Goal: Task Accomplishment & Management: Manage account settings

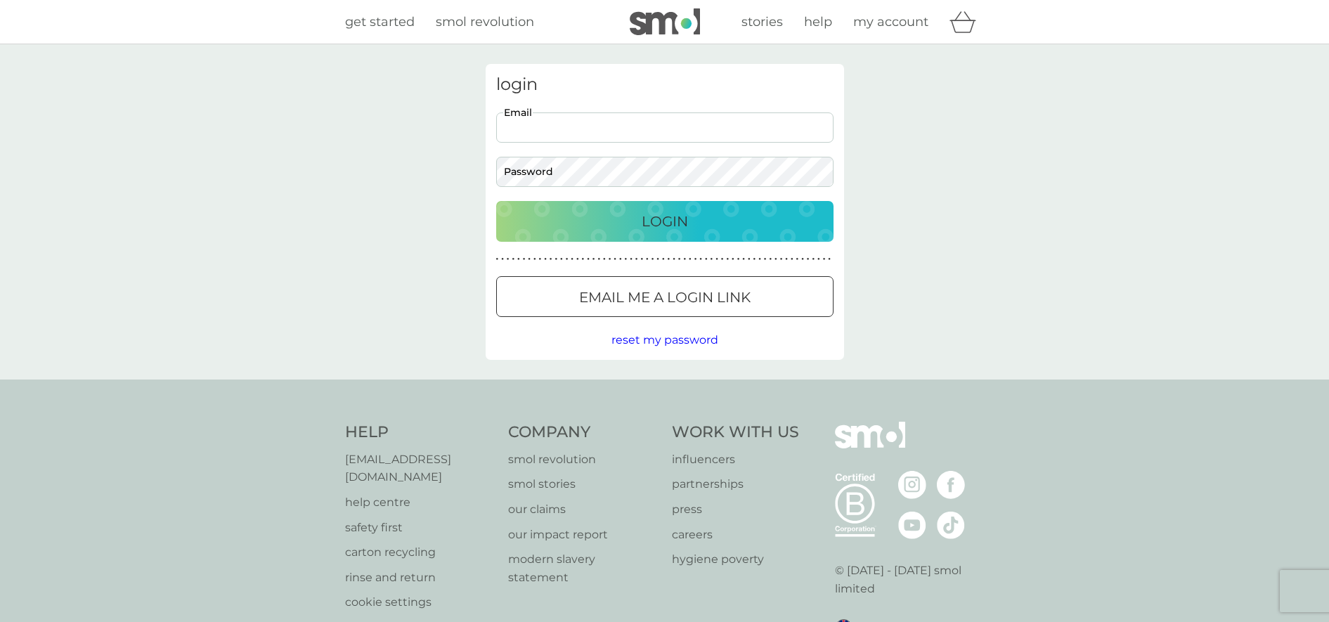
click at [547, 135] on input "Email" at bounding box center [664, 127] width 337 height 30
type input "ewa-marta@o2.pl"
click at [609, 132] on input "ewa-marta@o2.pl" at bounding box center [664, 127] width 337 height 30
click at [538, 125] on input "Email" at bounding box center [664, 127] width 337 height 30
type input "ewa-marta@o2.pl"
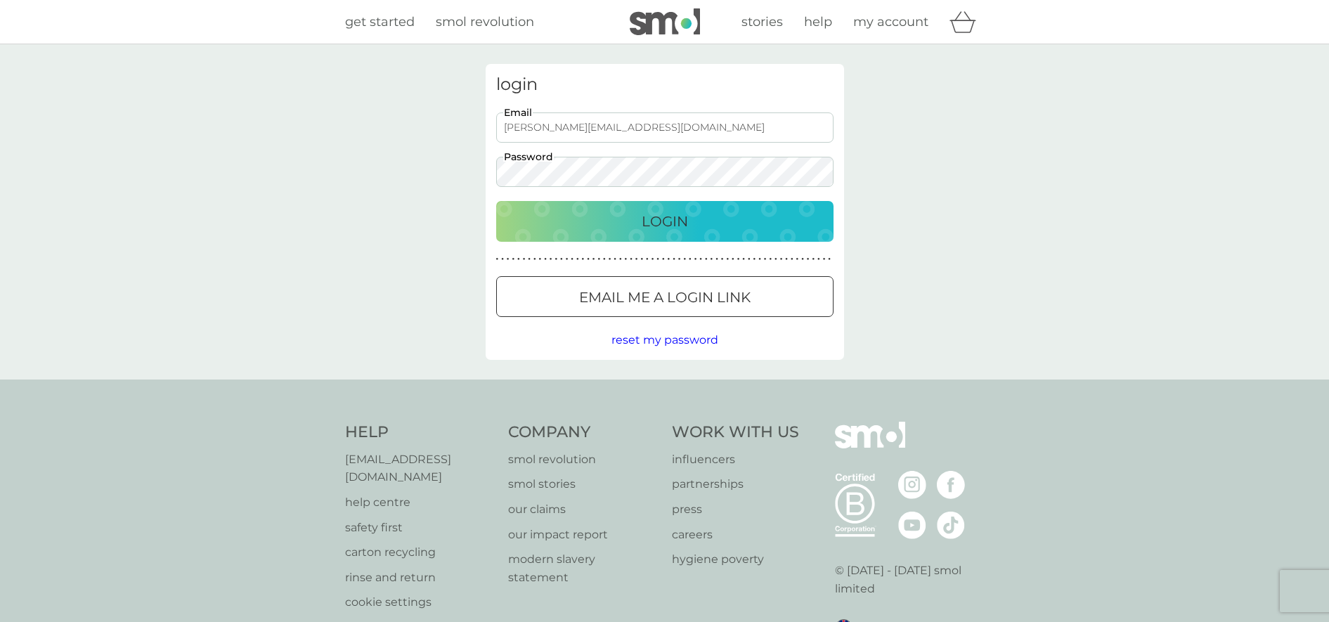
click at [633, 222] on div "Login" at bounding box center [664, 221] width 309 height 22
click at [496, 201] on button "Login" at bounding box center [664, 221] width 337 height 41
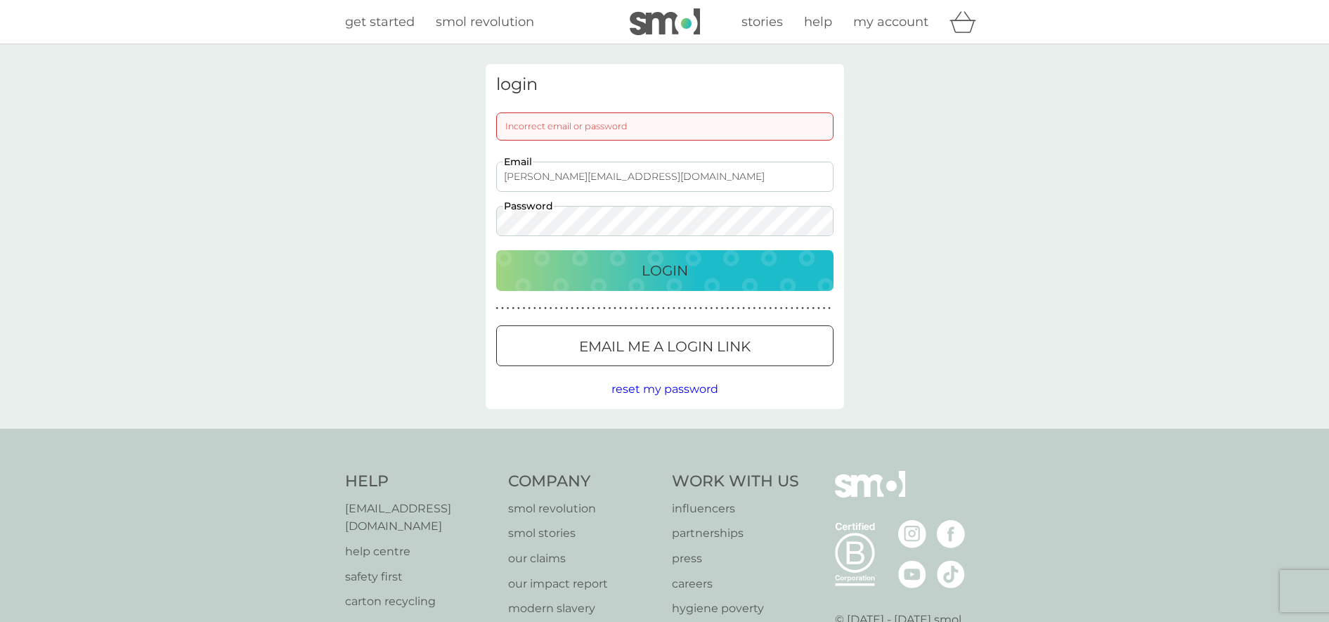
click at [632, 382] on div "login Incorrect email or password ewa-marta@o2.pl Email Password Login ● ● ● ● …" at bounding box center [665, 236] width 358 height 345
drag, startPoint x: 632, startPoint y: 383, endPoint x: 656, endPoint y: 391, distance: 25.3
click at [653, 390] on span "reset my password" at bounding box center [664, 388] width 107 height 13
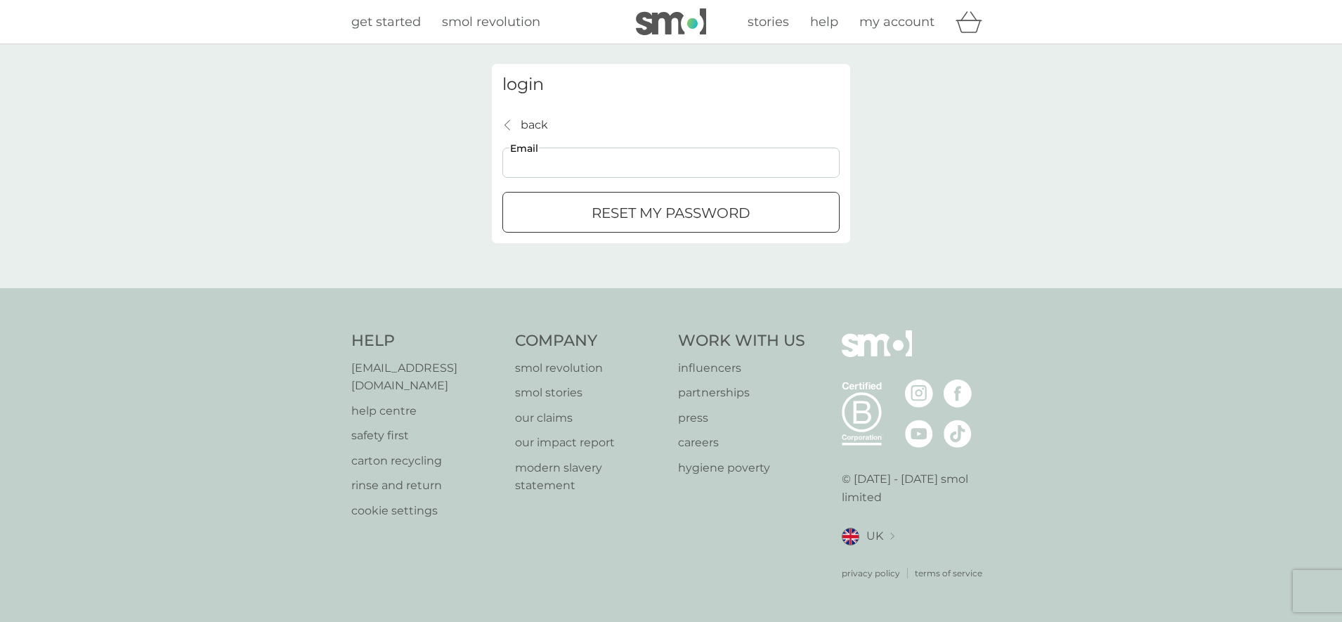
click at [537, 163] on input "Email" at bounding box center [671, 163] width 337 height 30
paste input "[PERSON_NAME][EMAIL_ADDRESS][DOMAIN_NAME]"
type input "[PERSON_NAME][EMAIL_ADDRESS][DOMAIN_NAME]"
click at [603, 219] on p "reset my password" at bounding box center [671, 213] width 159 height 22
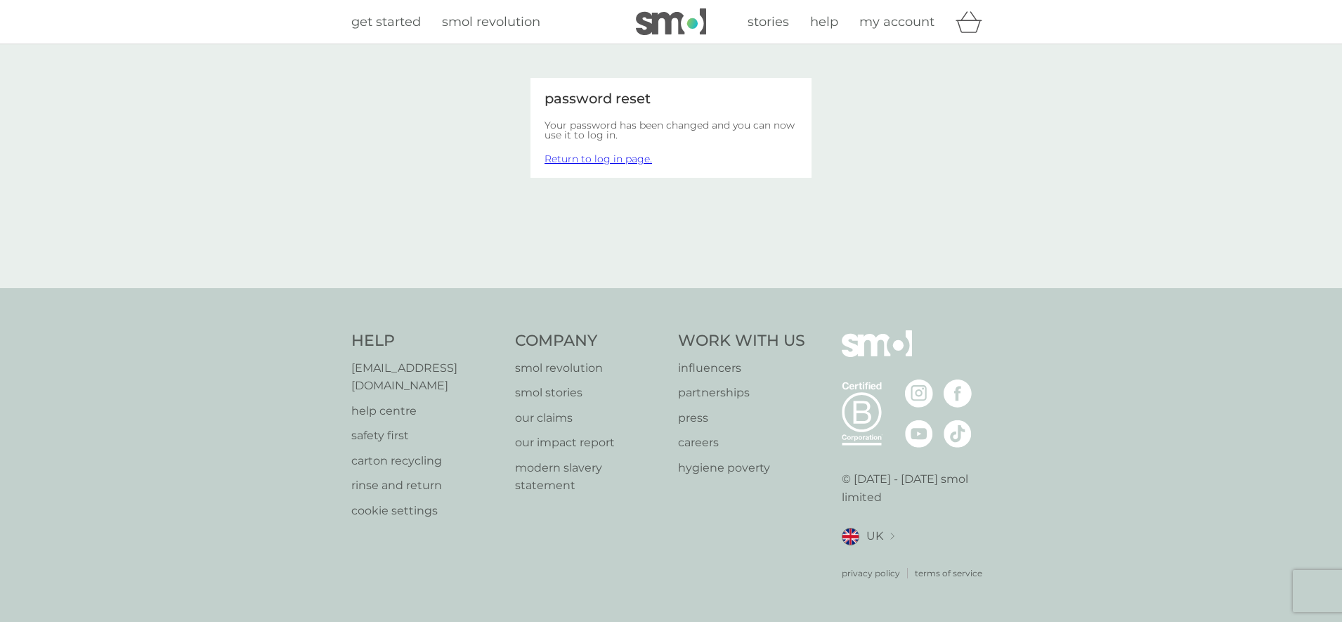
click at [580, 161] on link "Return to log in page." at bounding box center [599, 159] width 108 height 13
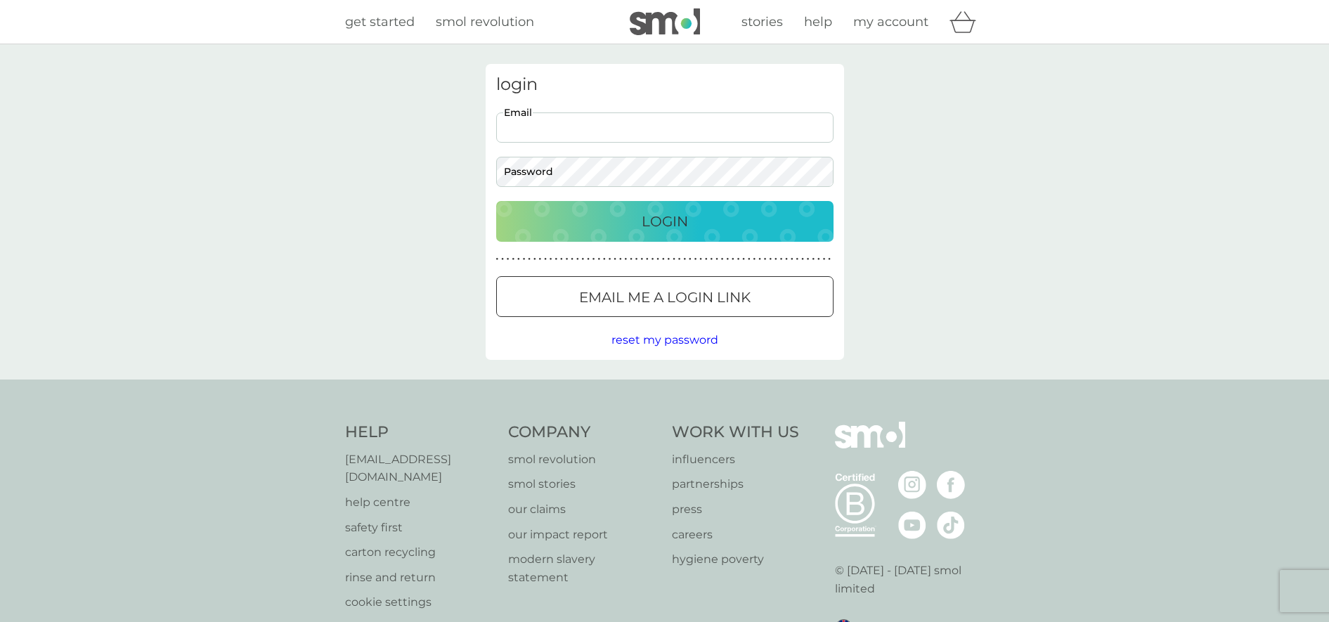
click at [533, 126] on input "Email" at bounding box center [664, 127] width 337 height 30
type input "[PERSON_NAME][EMAIL_ADDRESS][DOMAIN_NAME]"
click at [496, 201] on button "Login" at bounding box center [664, 221] width 337 height 41
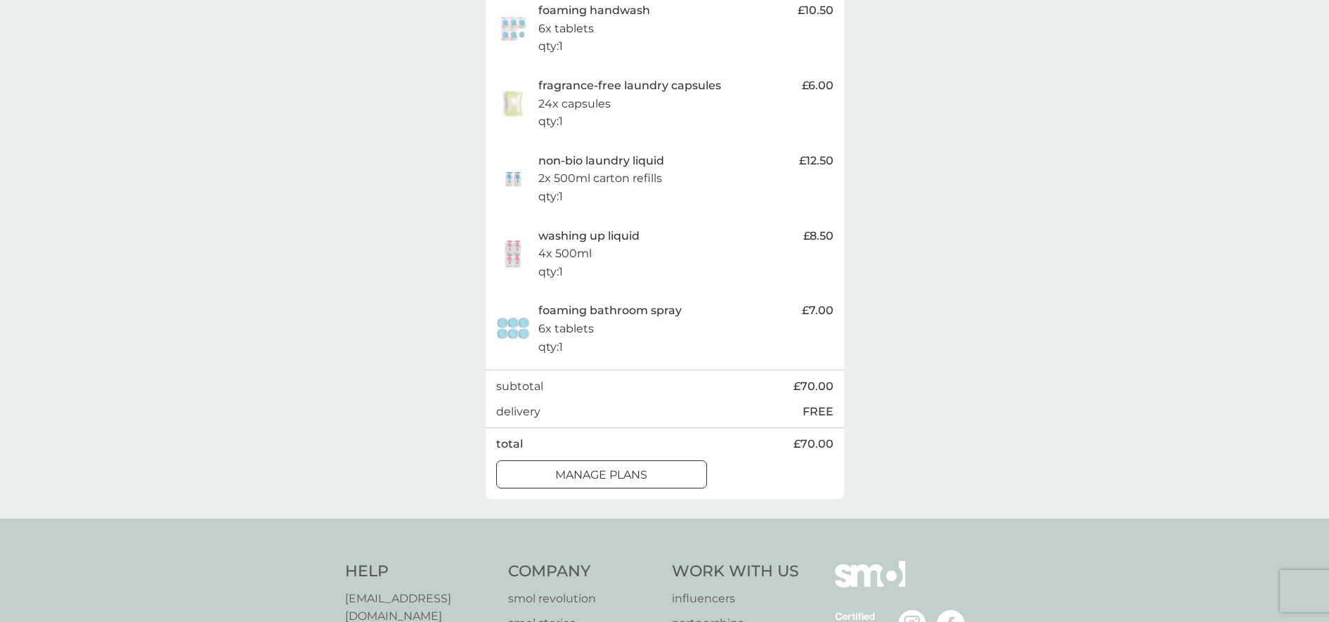
scroll to position [703, 0]
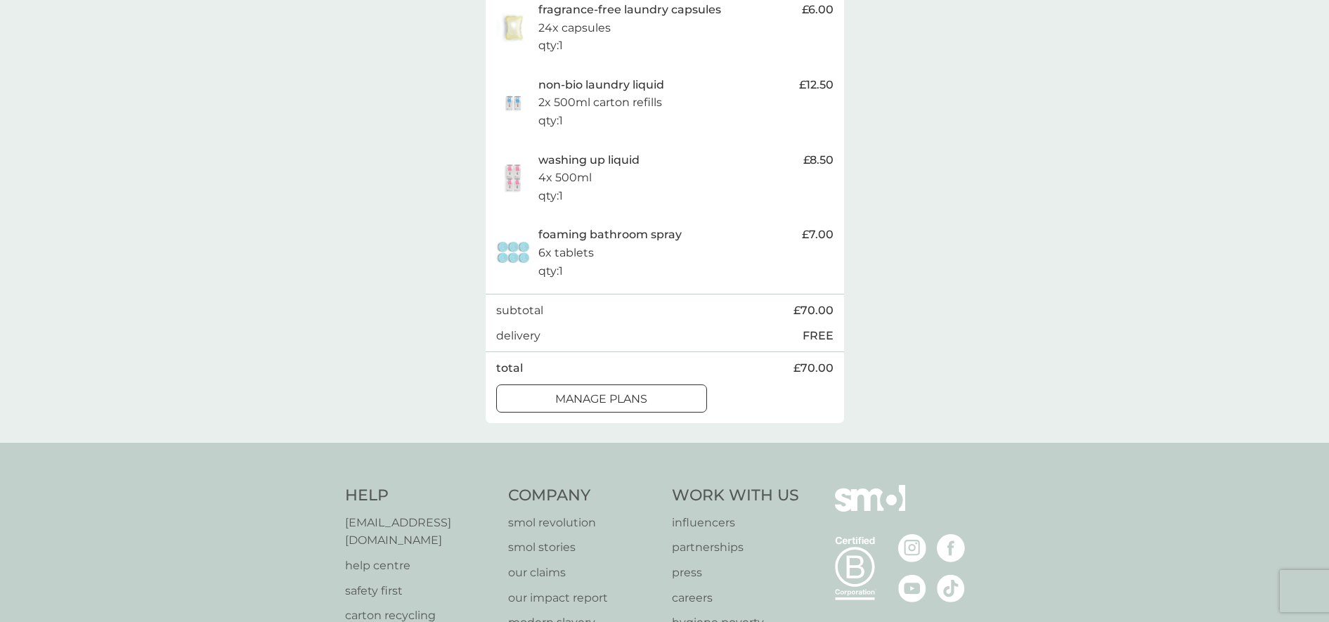
click at [576, 406] on div at bounding box center [601, 398] width 51 height 15
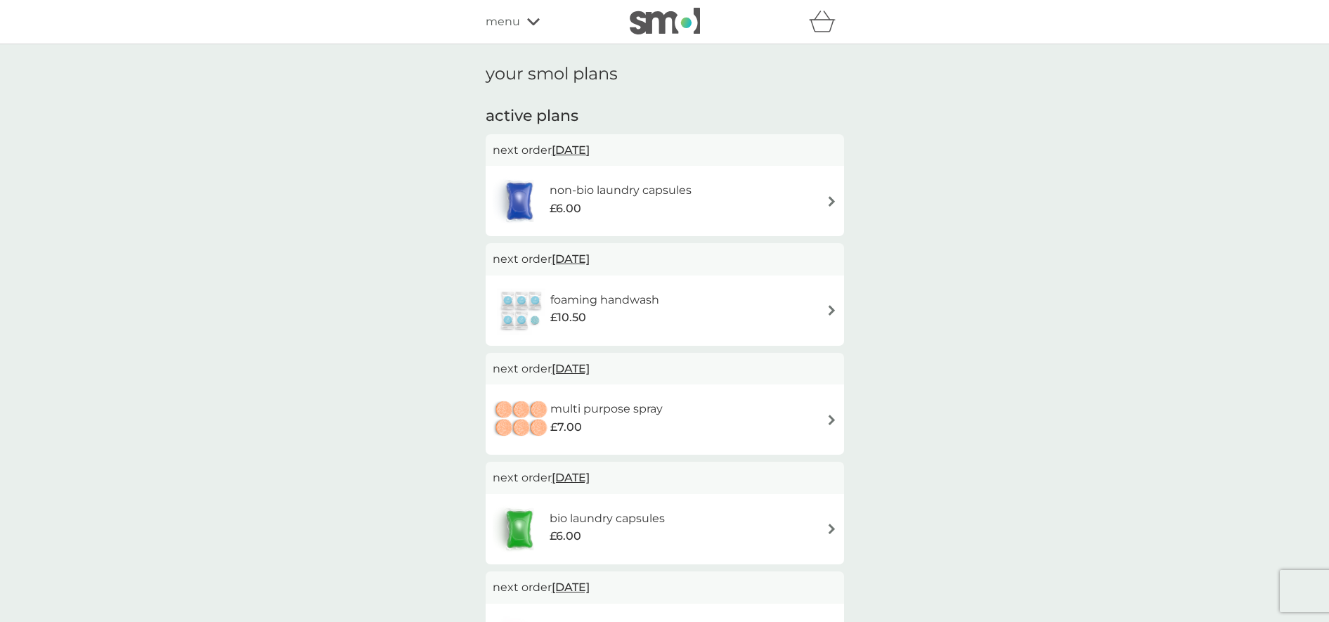
click at [590, 150] on span "[DATE]" at bounding box center [571, 149] width 38 height 27
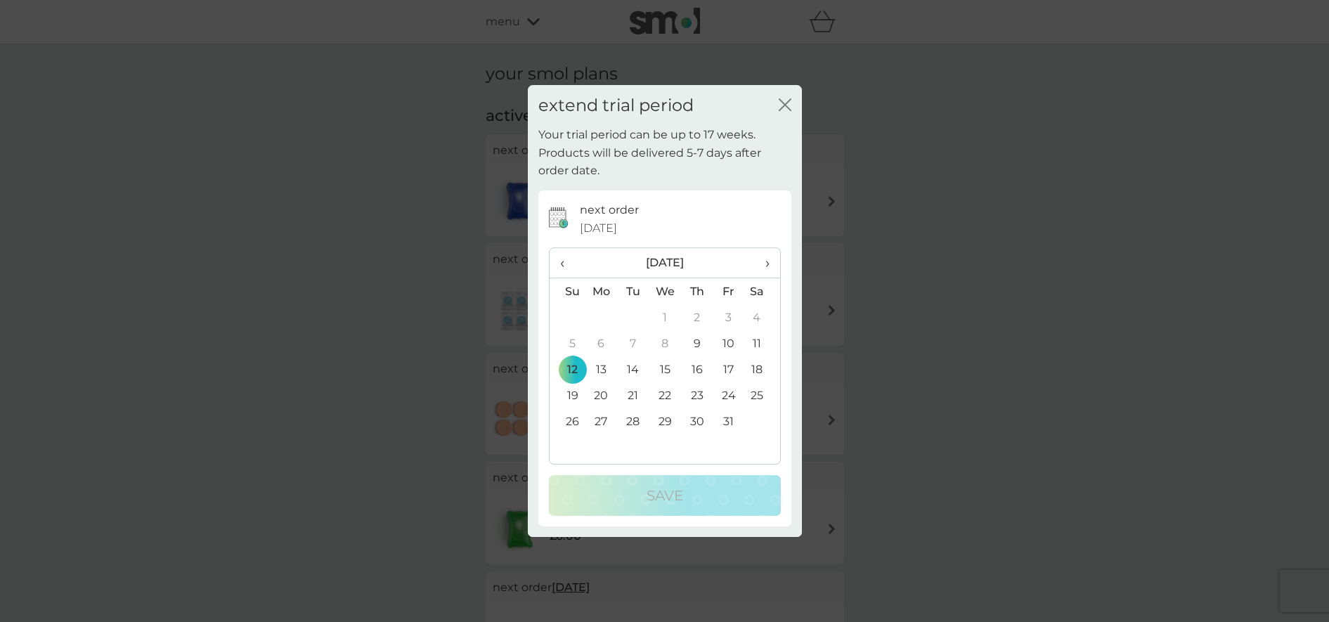
click at [767, 263] on span "›" at bounding box center [762, 263] width 14 height 30
click at [665, 371] on td "12" at bounding box center [665, 369] width 32 height 26
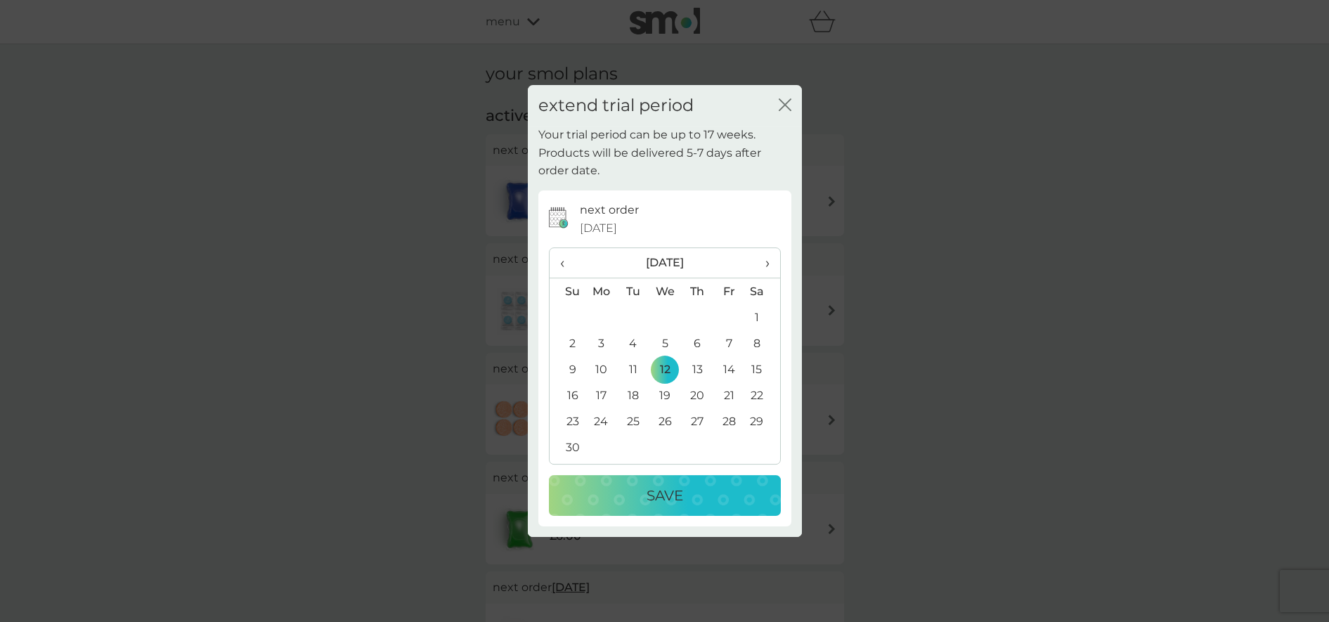
click at [656, 495] on p "Save" at bounding box center [665, 495] width 37 height 22
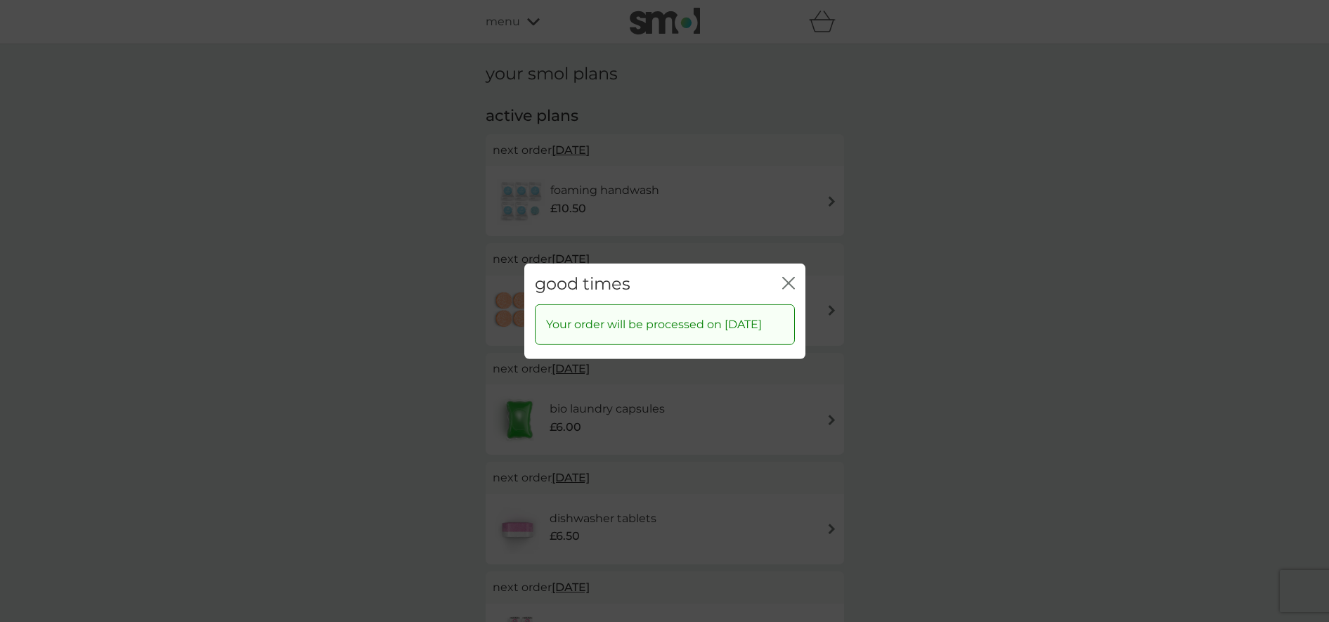
click at [789, 276] on icon "close" at bounding box center [788, 282] width 13 height 13
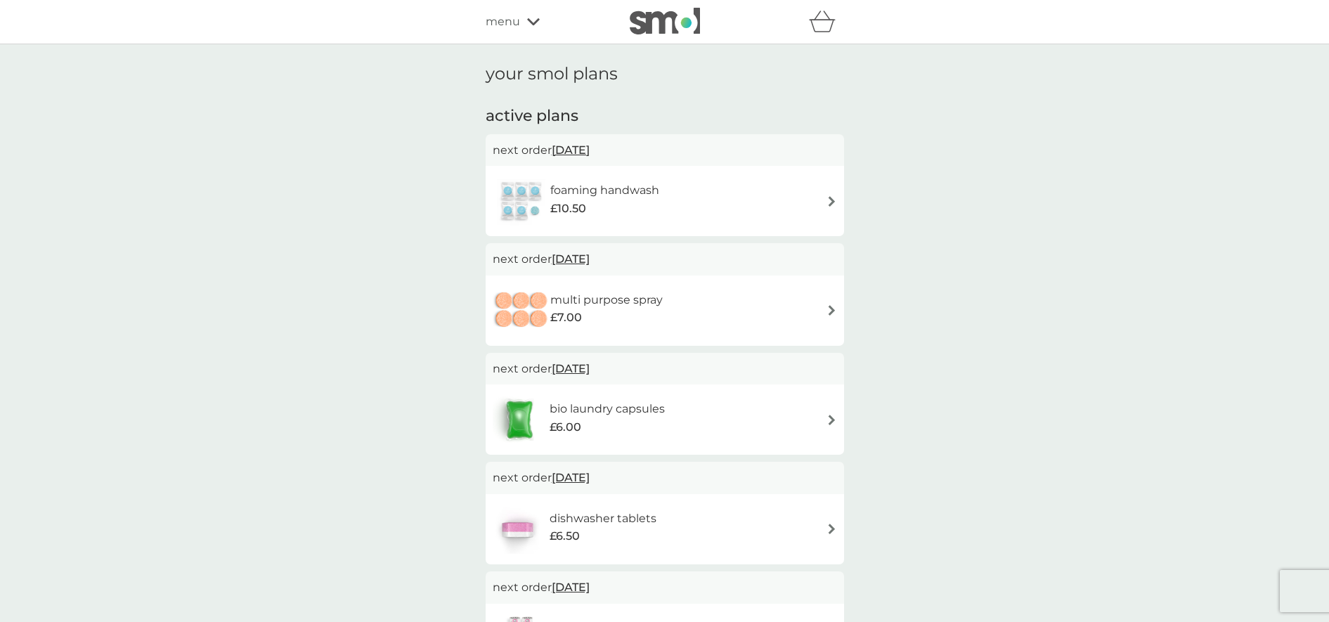
click at [584, 150] on span "12 Oct 2025" at bounding box center [571, 149] width 38 height 27
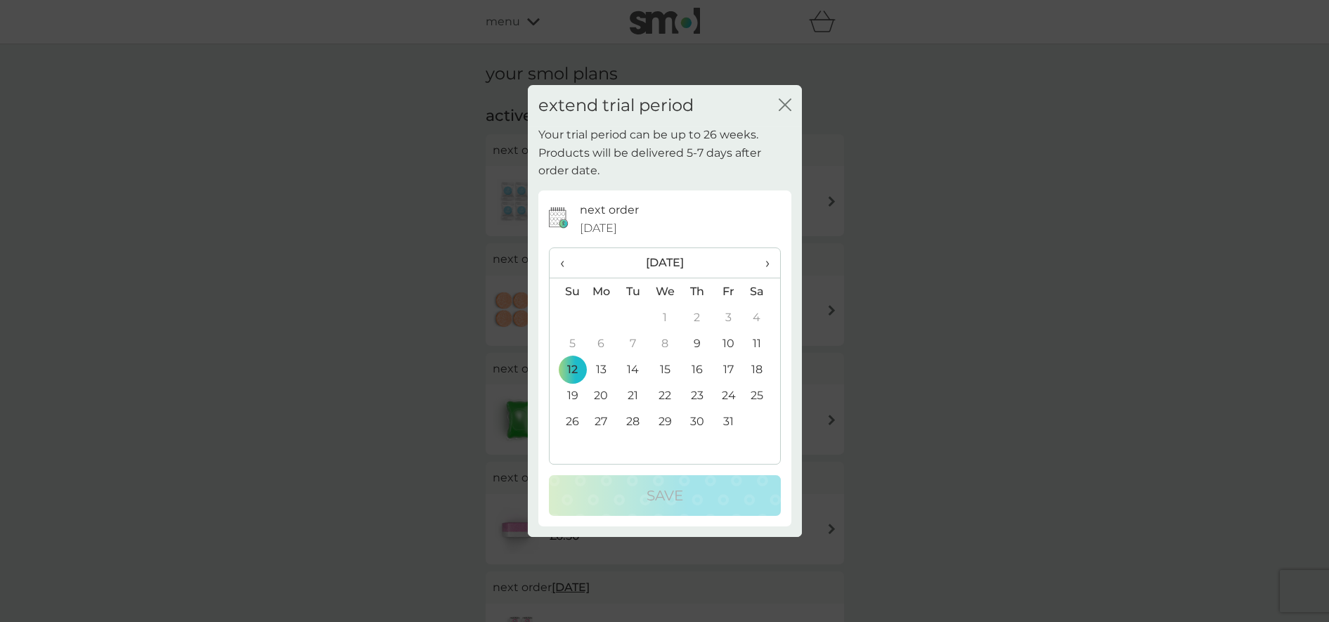
click at [770, 261] on th "›" at bounding box center [761, 263] width 35 height 30
click at [663, 370] on td "12" at bounding box center [665, 369] width 32 height 26
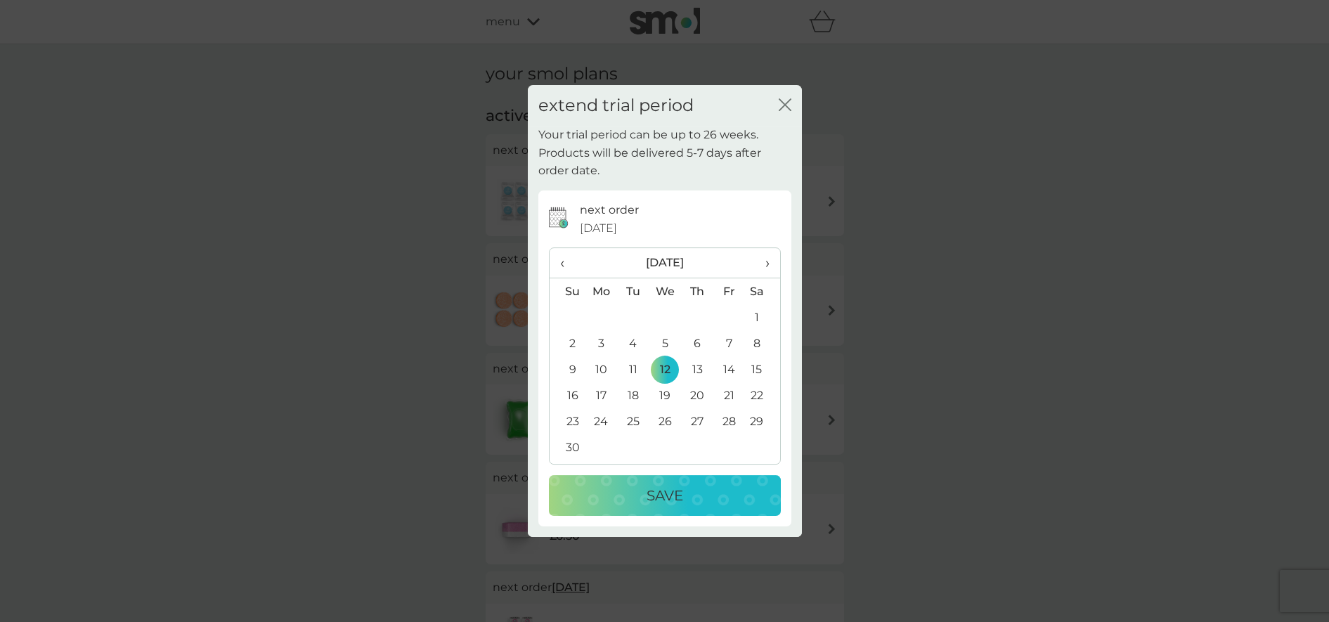
click at [695, 496] on div "Save" at bounding box center [665, 495] width 204 height 22
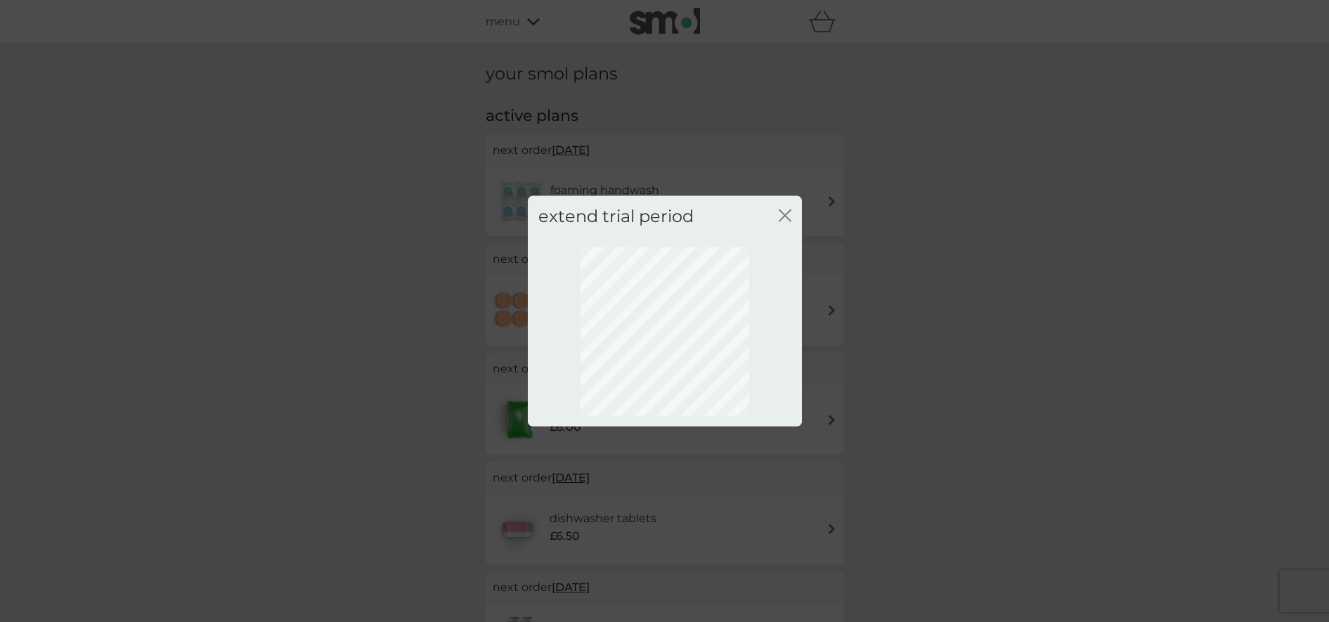
click at [789, 214] on icon "close" at bounding box center [785, 215] width 13 height 13
click at [786, 211] on icon "close" at bounding box center [785, 215] width 13 height 13
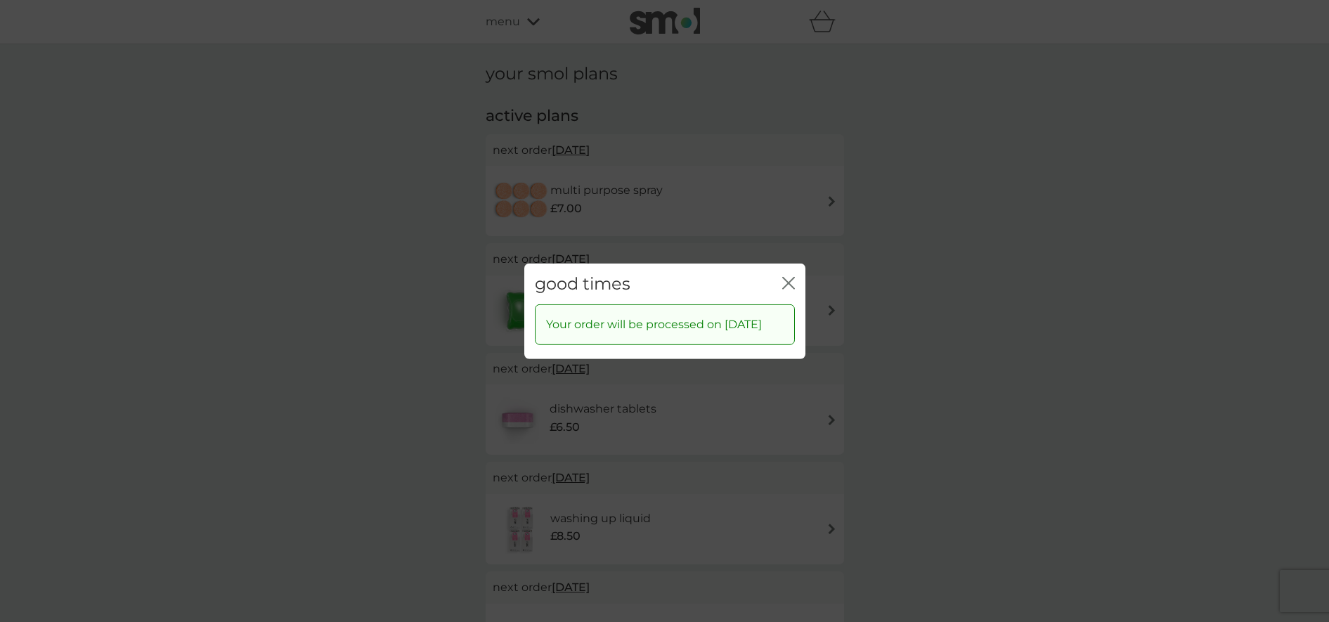
click at [783, 276] on icon "close" at bounding box center [788, 282] width 13 height 13
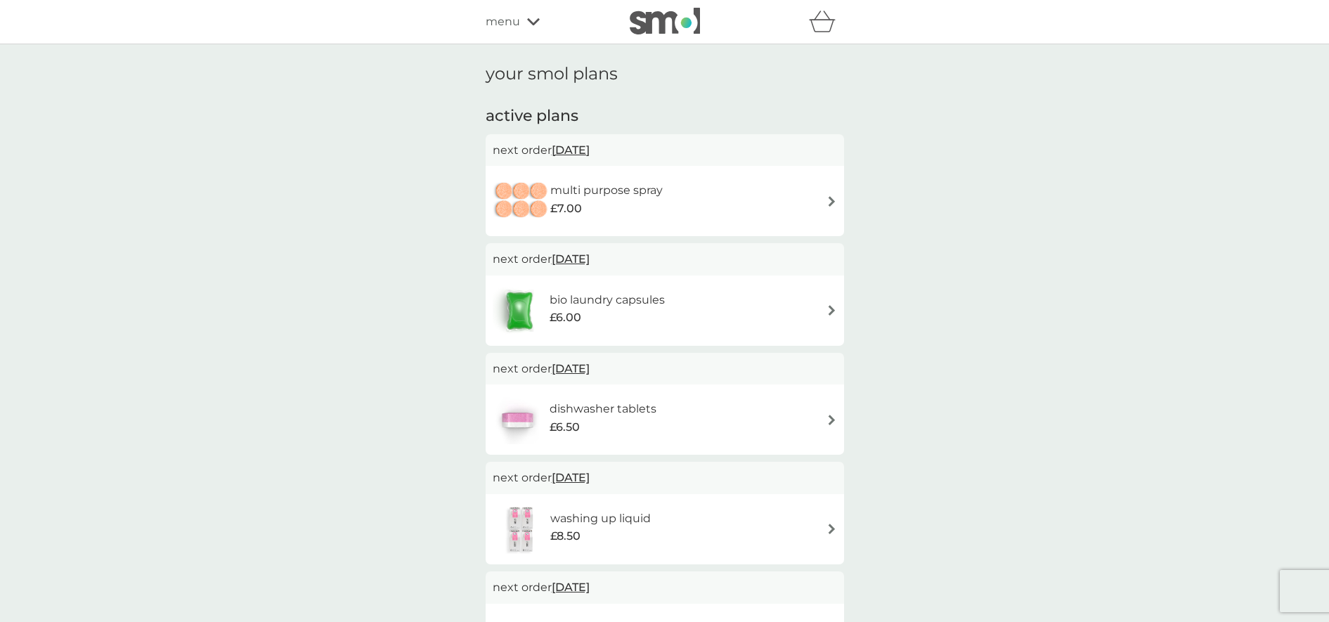
click at [581, 150] on span "12 Oct 2025" at bounding box center [571, 149] width 38 height 27
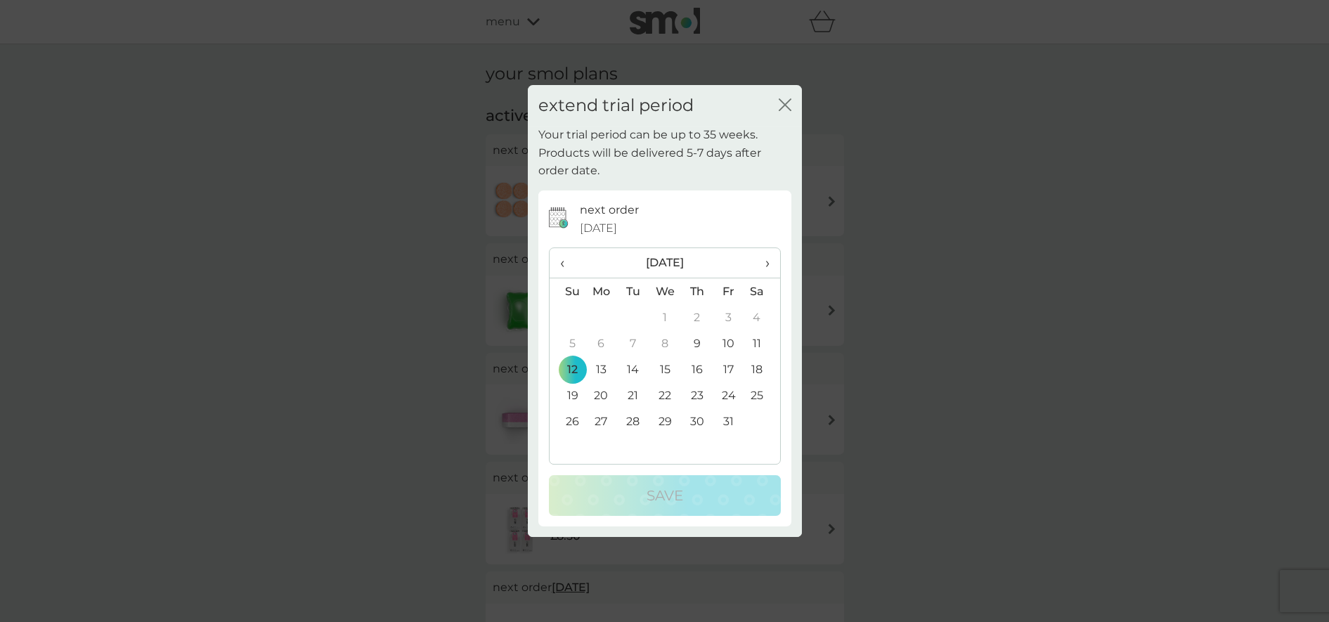
click at [767, 258] on span "›" at bounding box center [762, 263] width 14 height 30
click at [667, 365] on td "12" at bounding box center [665, 369] width 32 height 26
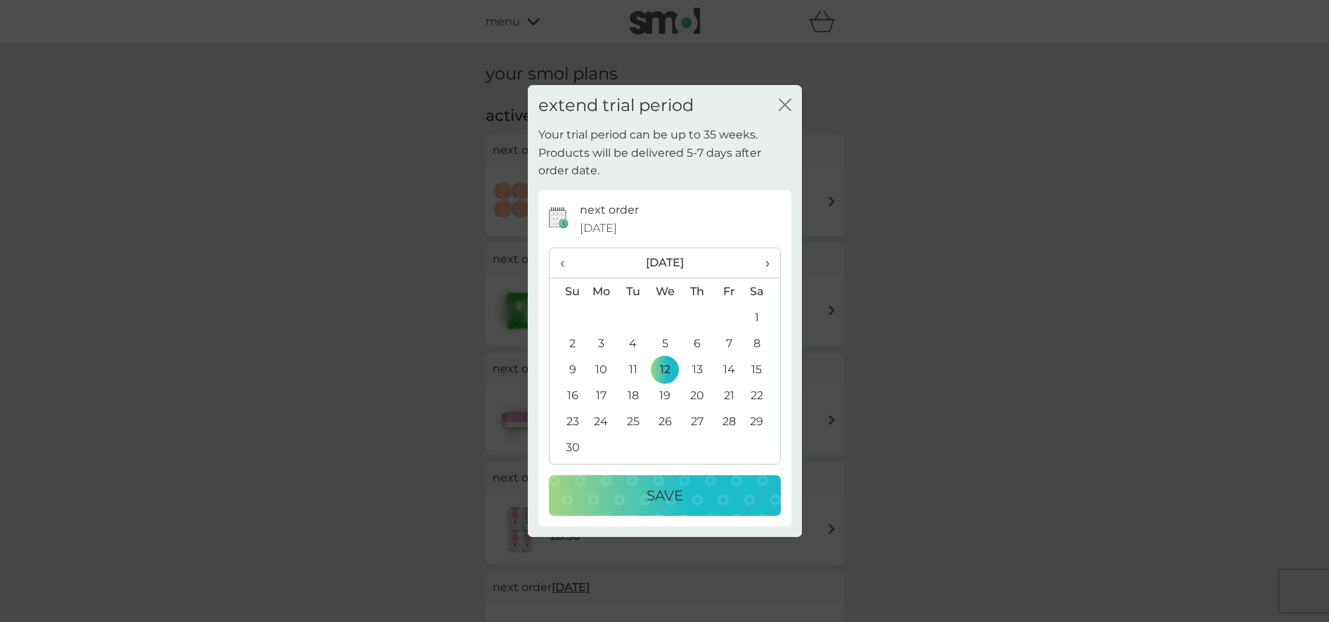
drag, startPoint x: 676, startPoint y: 493, endPoint x: 675, endPoint y: 486, distance: 7.2
click at [676, 493] on p "Save" at bounding box center [665, 495] width 37 height 22
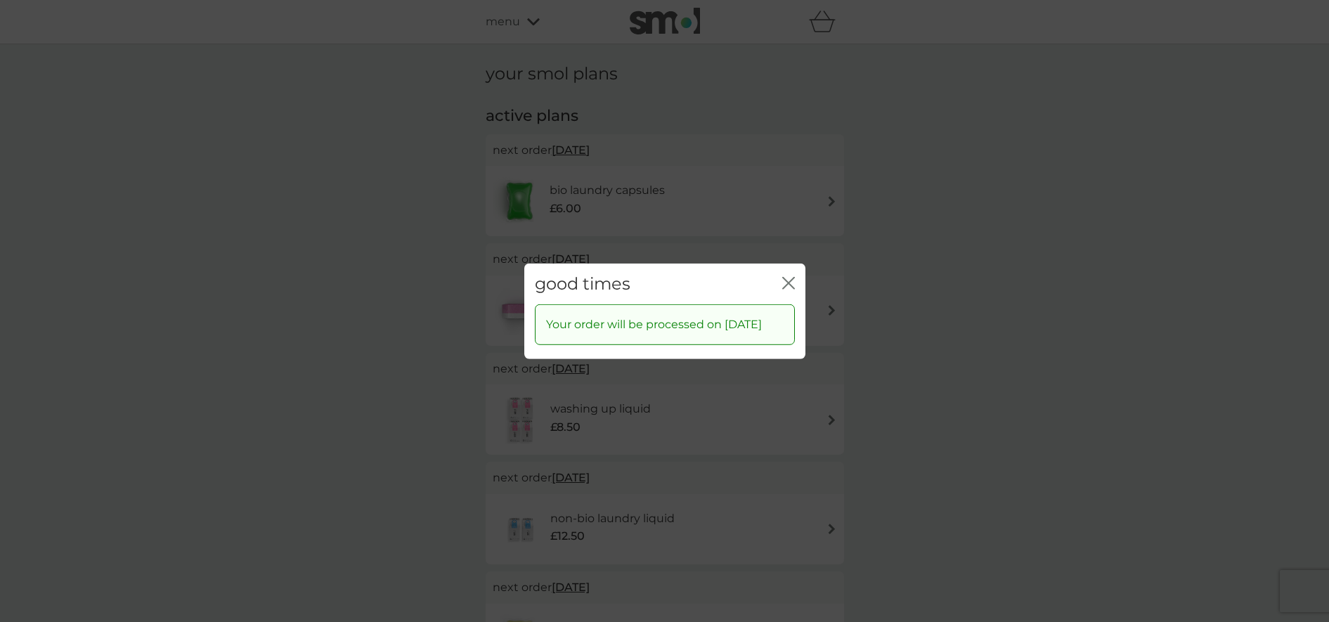
click at [789, 277] on icon "close" at bounding box center [792, 282] width 6 height 11
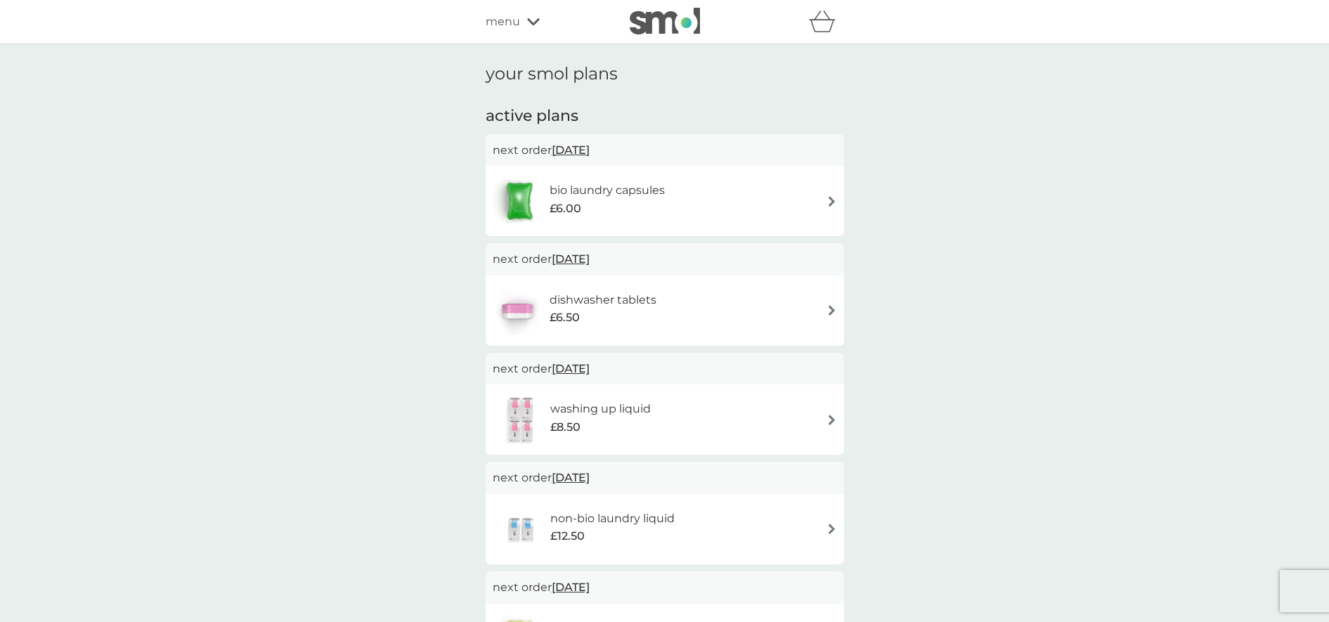
click at [578, 150] on span "12 Oct 2025" at bounding box center [571, 149] width 38 height 27
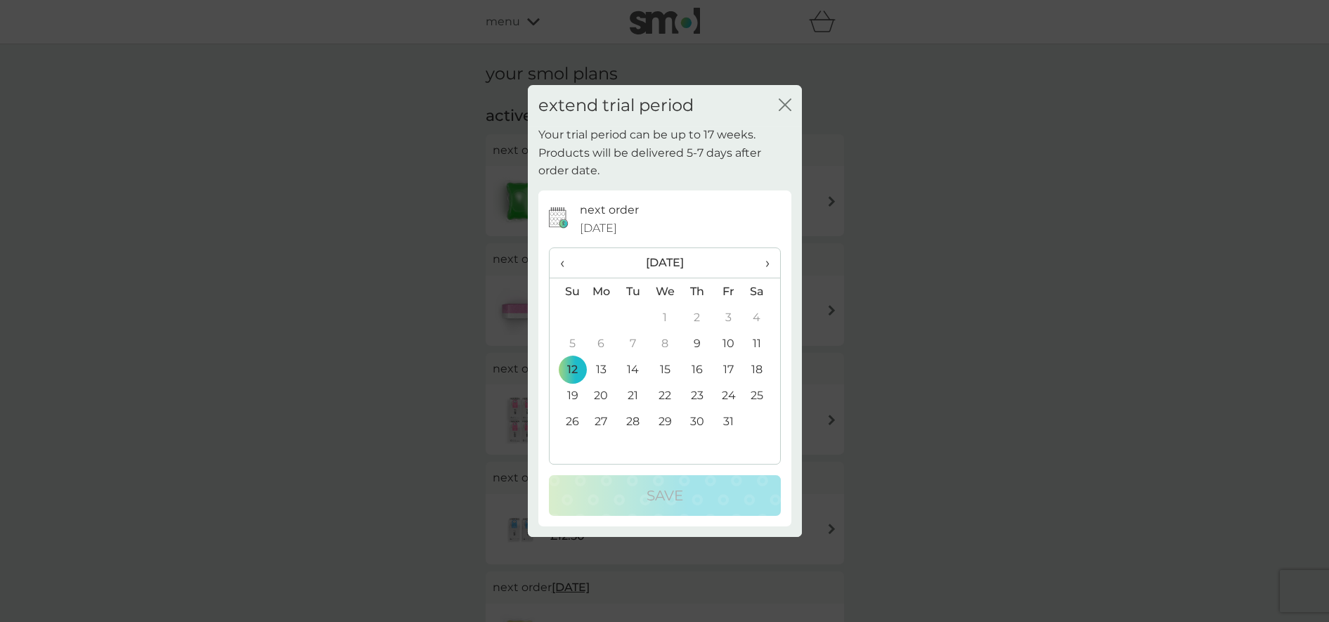
click at [764, 258] on span "›" at bounding box center [762, 263] width 14 height 30
click at [669, 370] on td "12" at bounding box center [665, 369] width 32 height 26
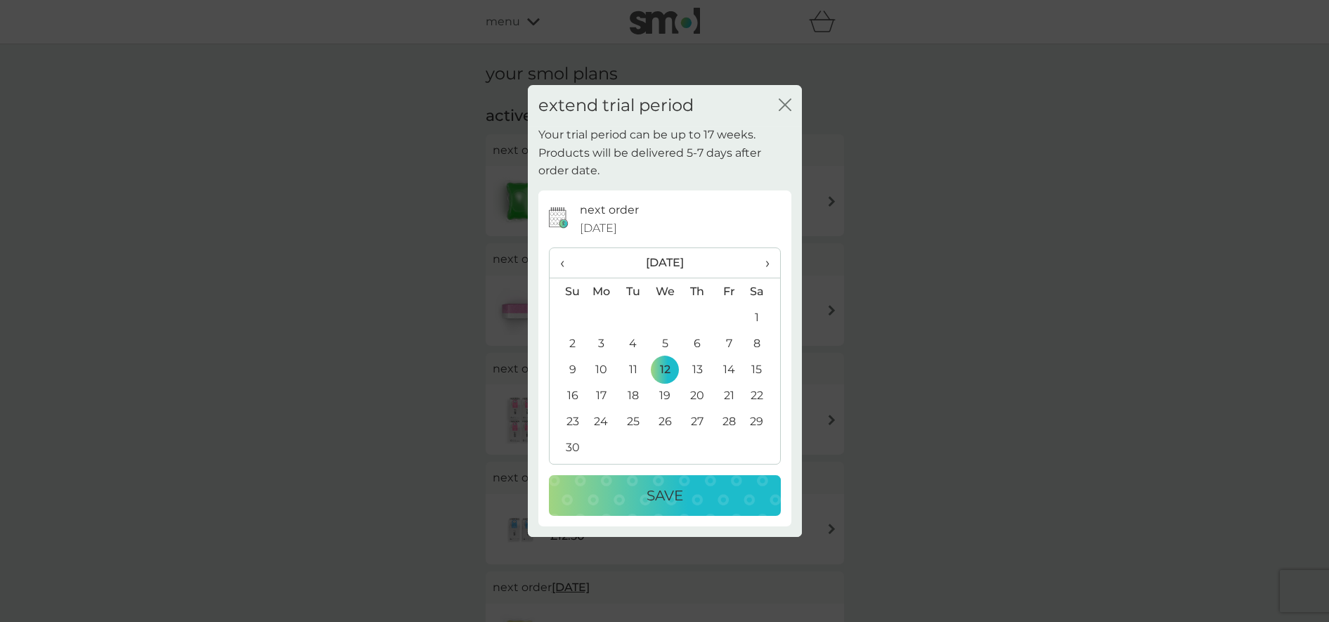
drag, startPoint x: 678, startPoint y: 491, endPoint x: 676, endPoint y: 468, distance: 22.6
click at [678, 491] on p "Save" at bounding box center [665, 495] width 37 height 22
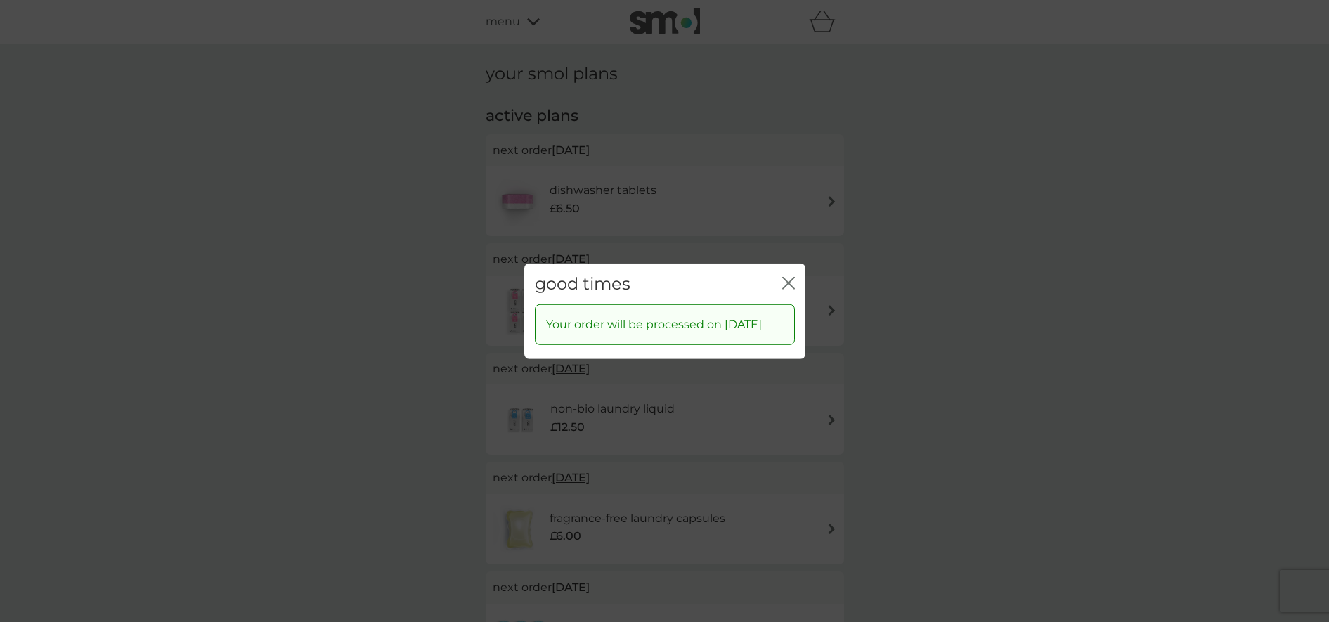
click at [786, 276] on icon "close" at bounding box center [788, 282] width 13 height 13
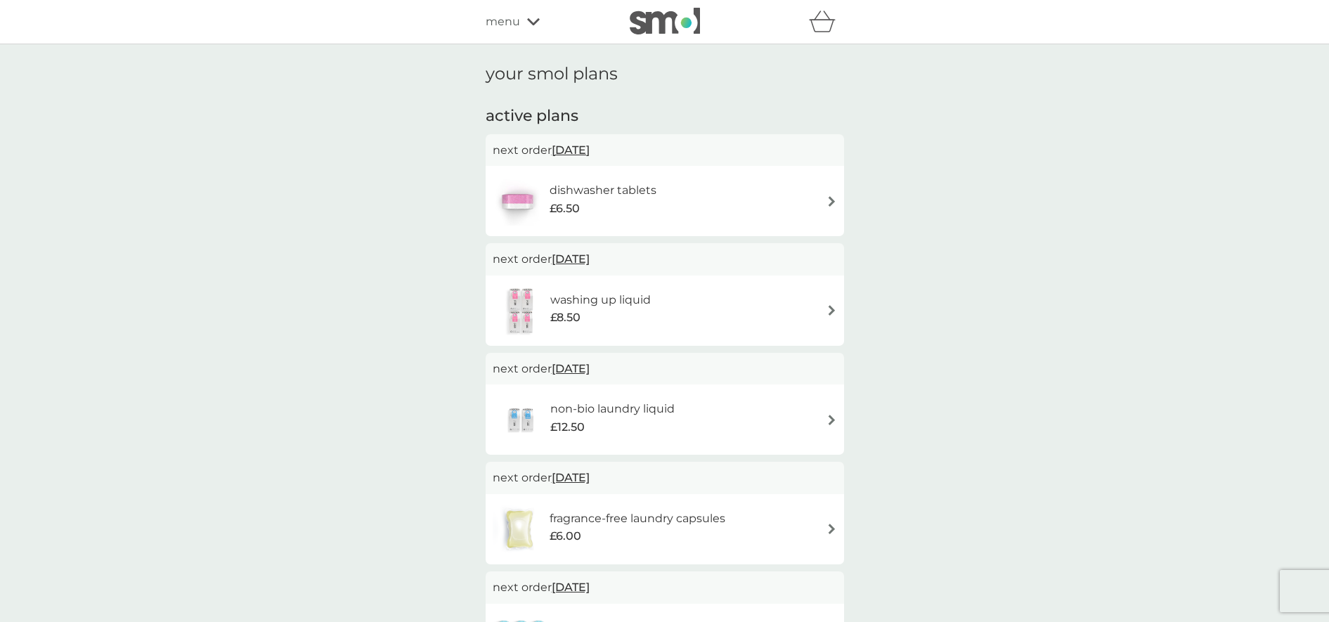
click at [583, 153] on span "12 Oct 2025" at bounding box center [571, 149] width 38 height 27
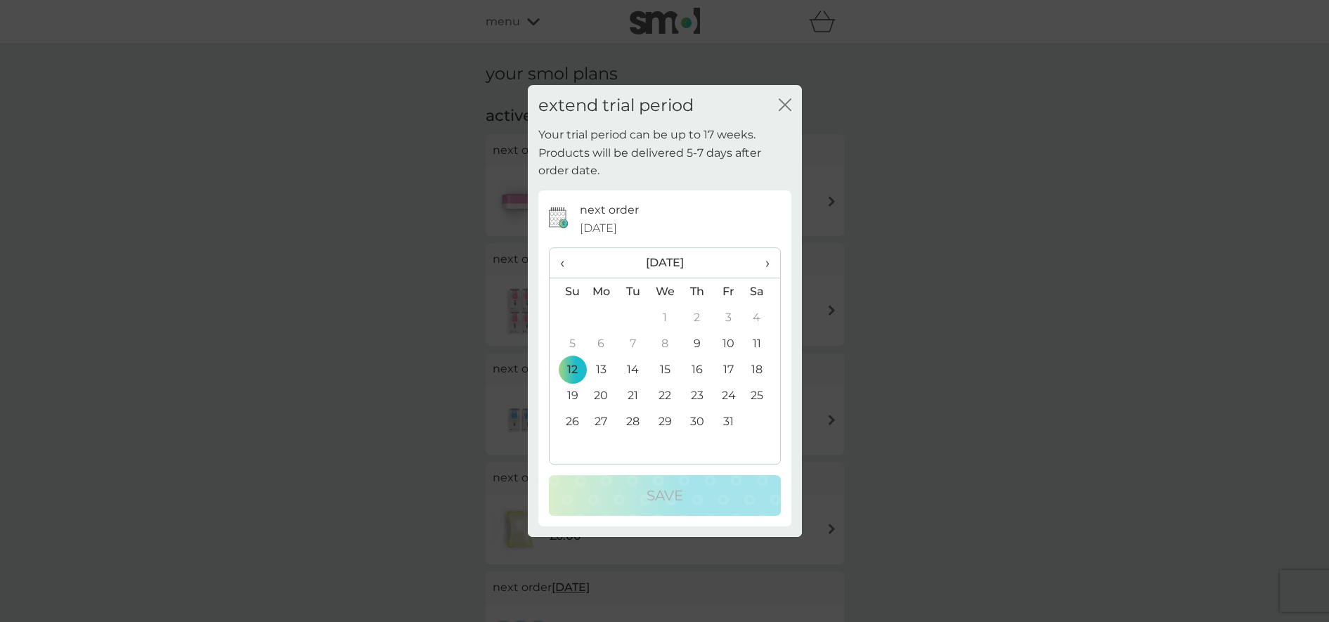
click at [765, 259] on span "›" at bounding box center [762, 263] width 14 height 30
click at [665, 367] on td "12" at bounding box center [665, 369] width 32 height 26
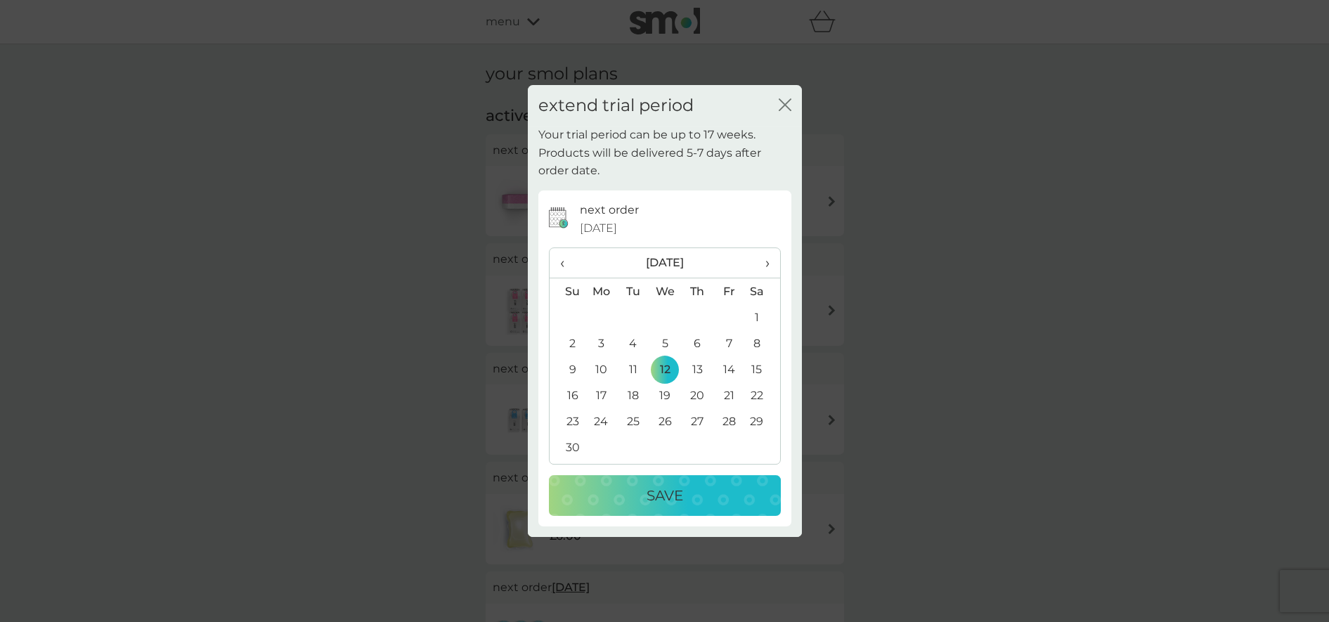
drag, startPoint x: 676, startPoint y: 491, endPoint x: 663, endPoint y: 451, distance: 41.6
click at [675, 488] on p "Save" at bounding box center [665, 495] width 37 height 22
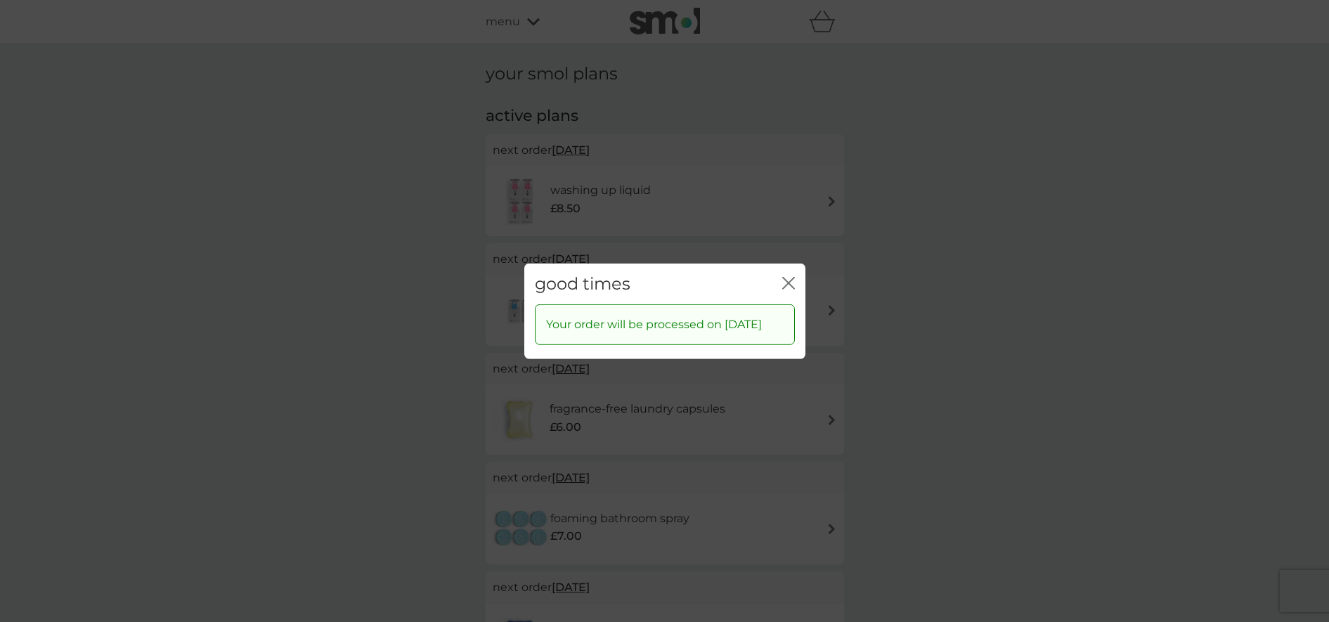
click at [790, 276] on icon "close" at bounding box center [788, 282] width 13 height 13
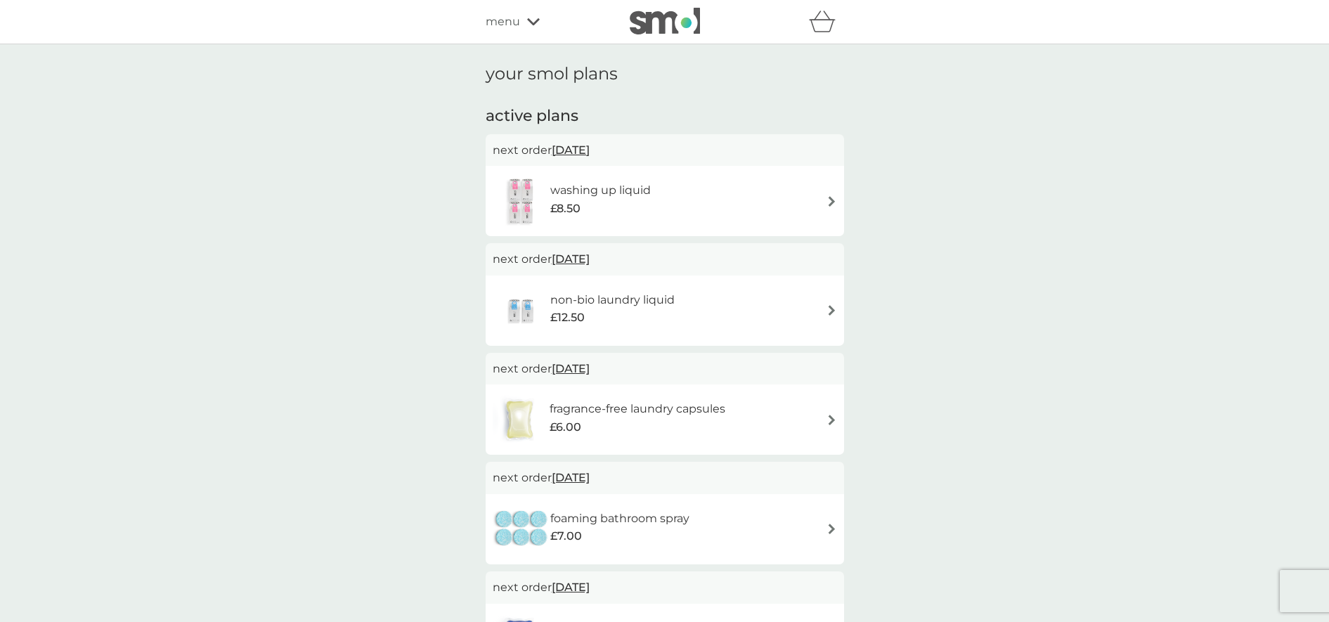
click at [573, 145] on span "12 Oct 2025" at bounding box center [571, 149] width 38 height 27
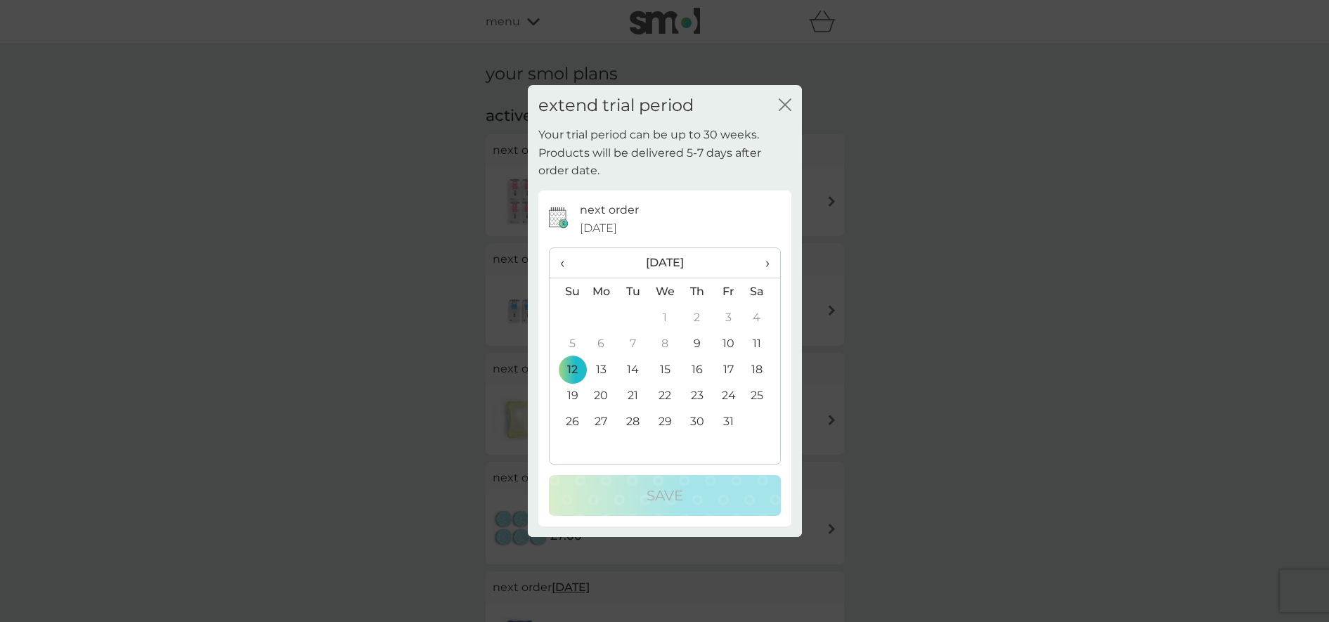
click at [766, 259] on span "›" at bounding box center [762, 263] width 14 height 30
click at [666, 370] on td "12" at bounding box center [665, 369] width 32 height 26
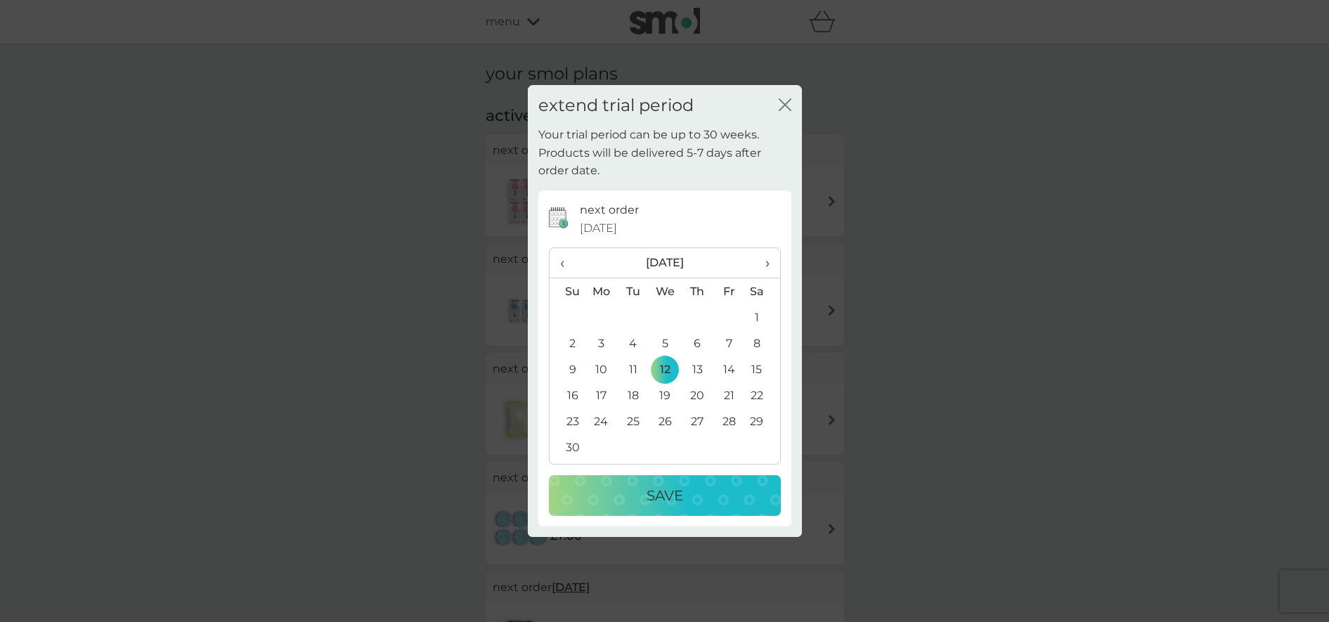
click at [652, 494] on p "Save" at bounding box center [665, 495] width 37 height 22
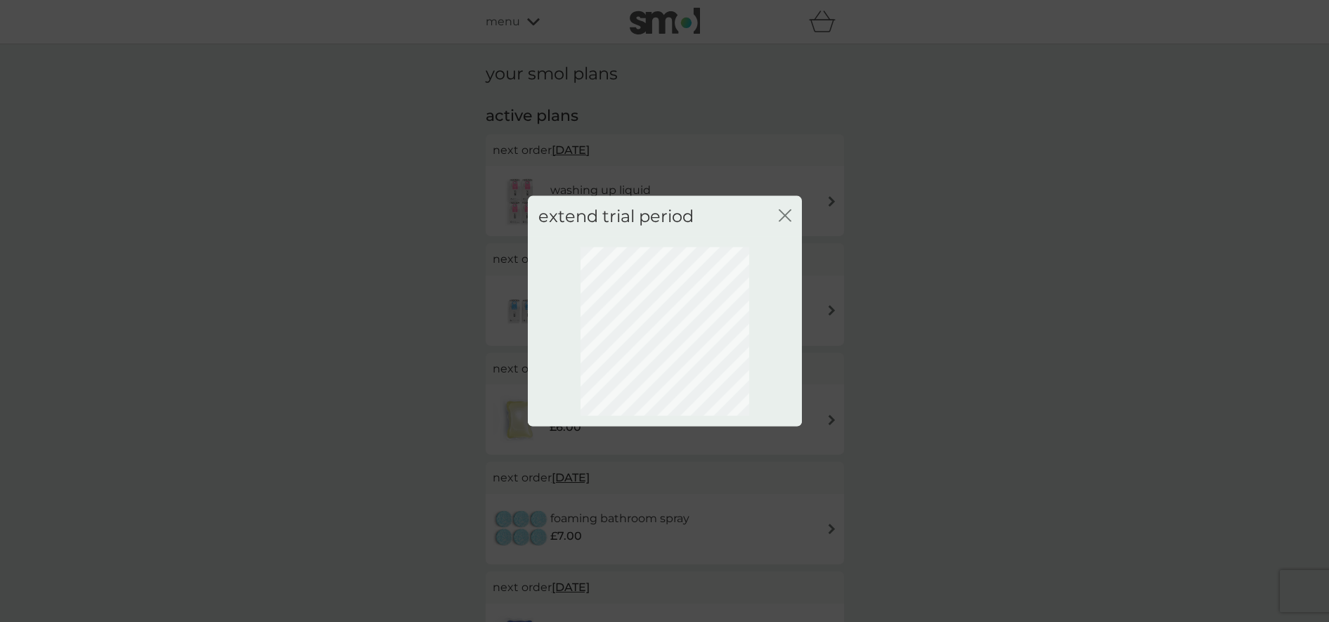
click at [783, 212] on icon "close" at bounding box center [785, 215] width 13 height 13
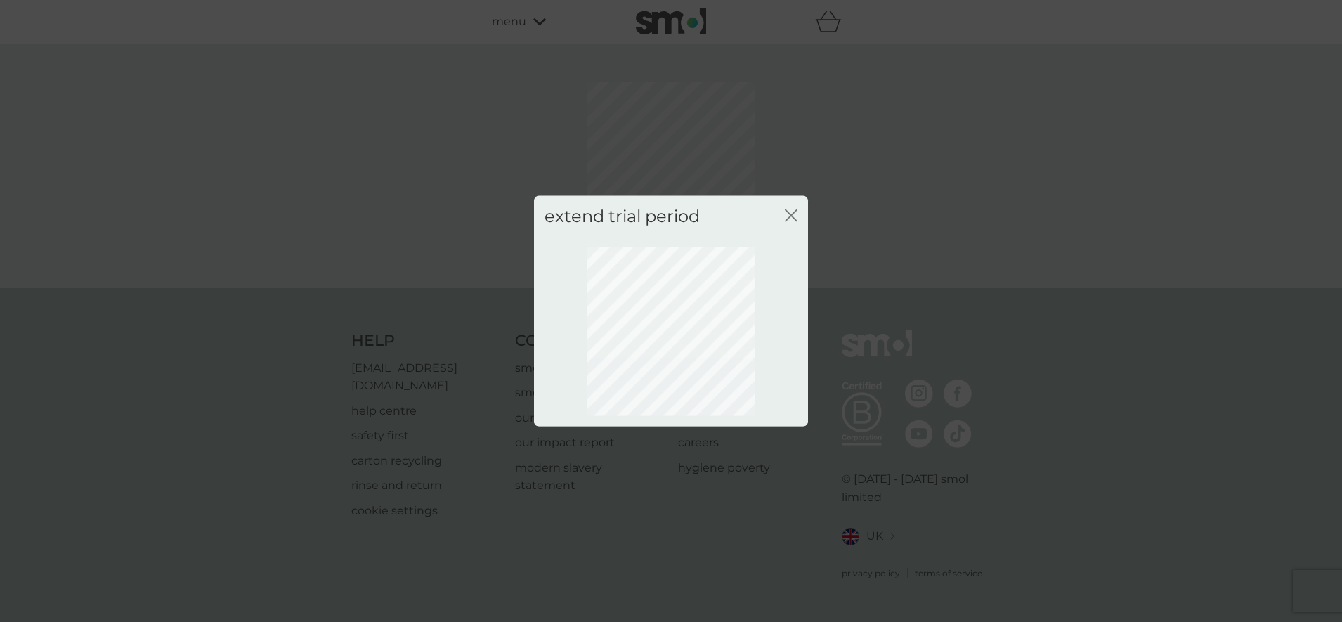
click at [792, 214] on icon "close" at bounding box center [794, 214] width 6 height 11
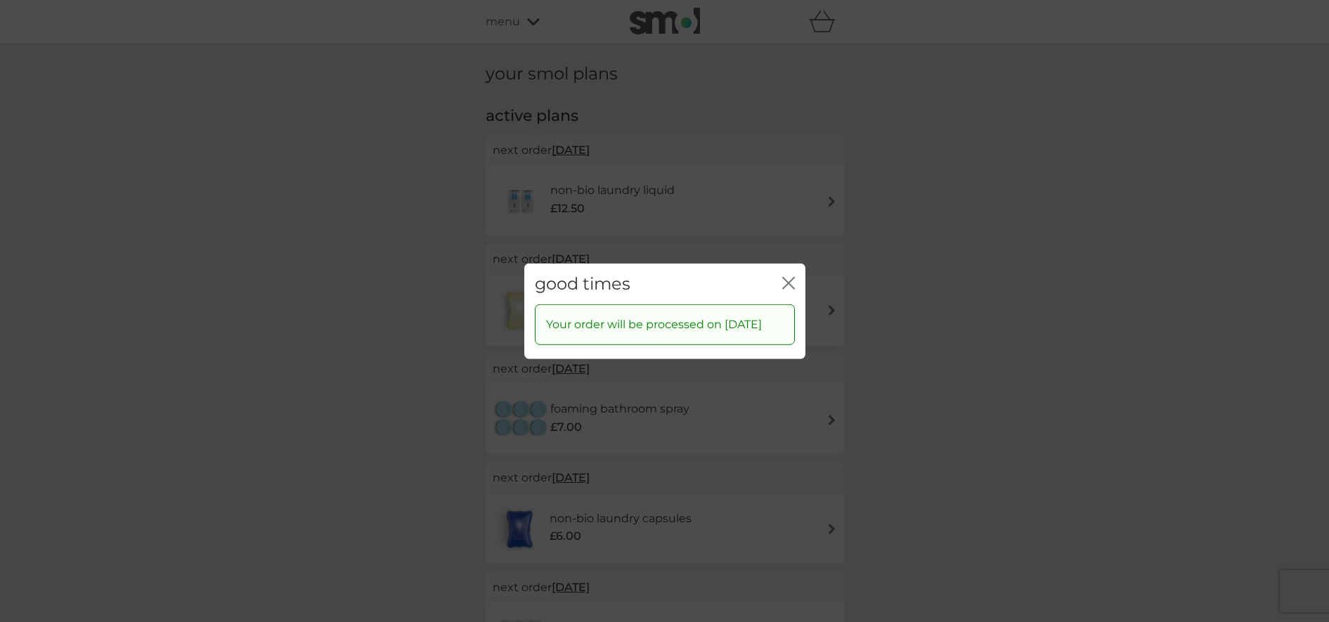
click at [791, 277] on icon "close" at bounding box center [792, 282] width 6 height 11
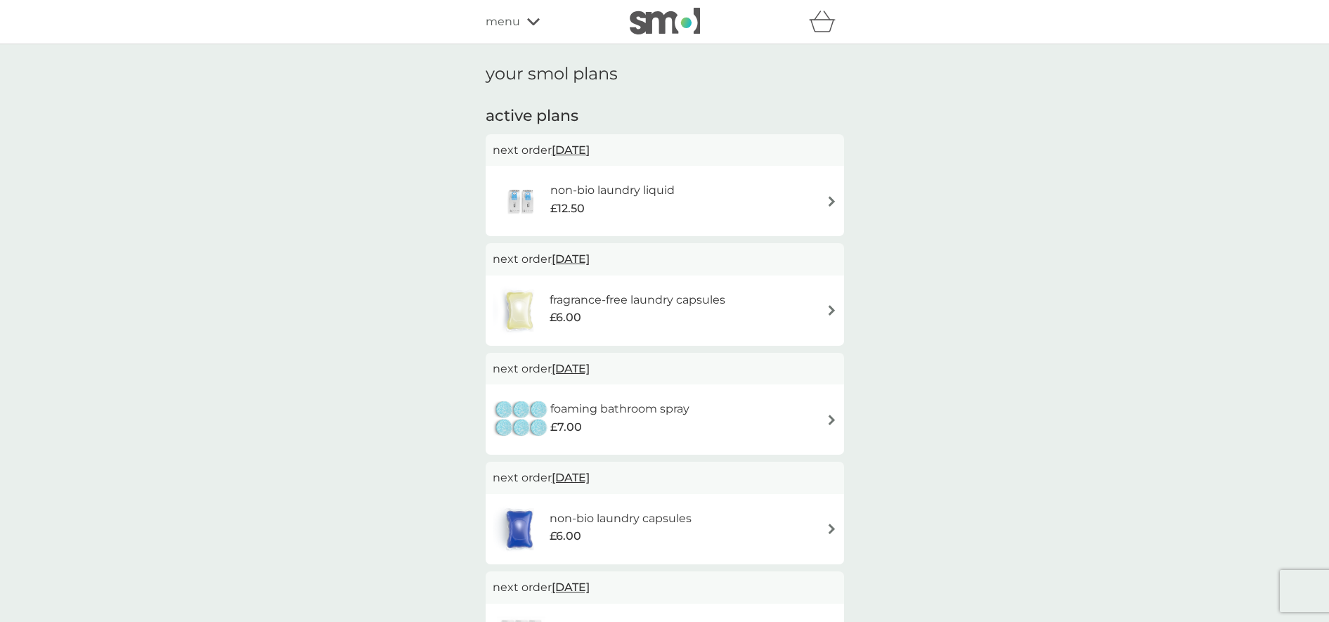
click at [573, 145] on span "12 Oct 2025" at bounding box center [571, 149] width 38 height 27
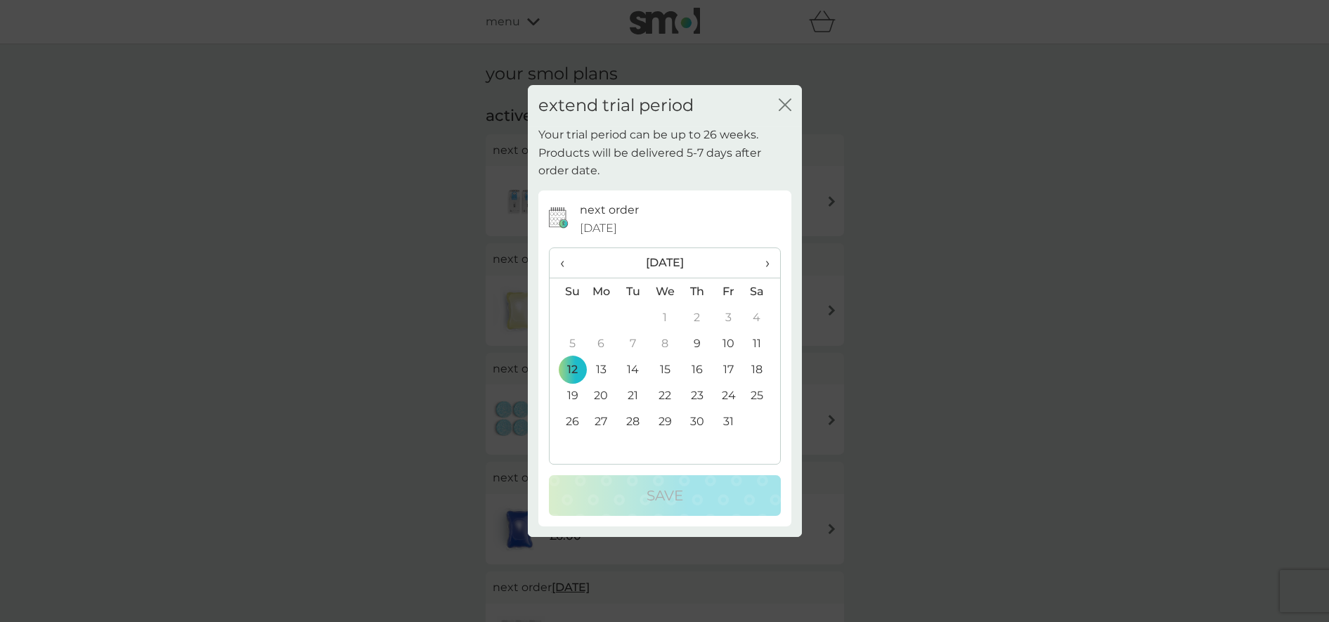
click at [769, 260] on th "›" at bounding box center [761, 263] width 35 height 30
click at [668, 363] on td "12" at bounding box center [665, 369] width 32 height 26
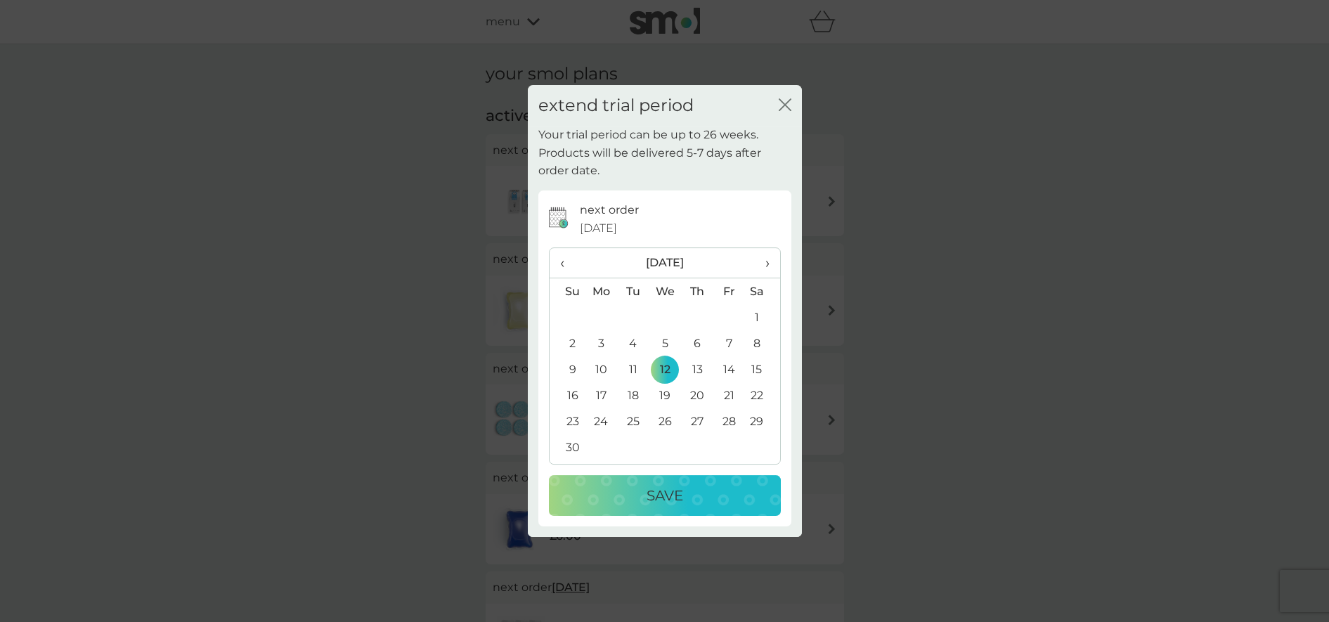
click at [668, 488] on p "Save" at bounding box center [665, 495] width 37 height 22
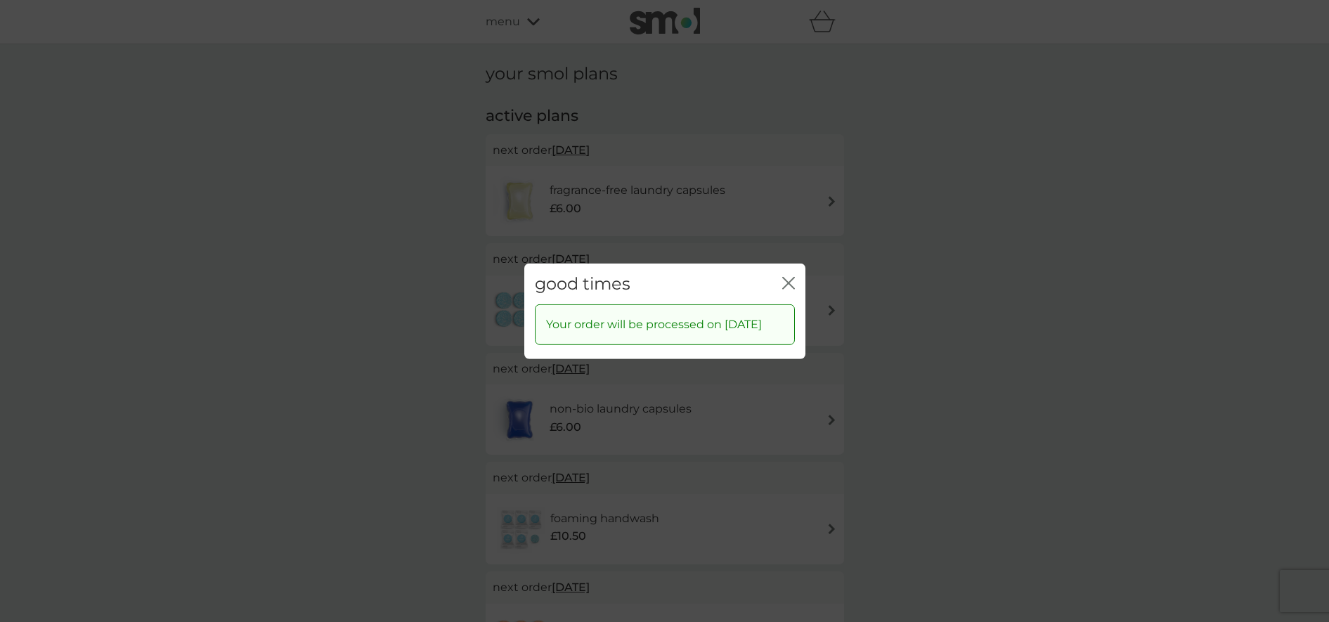
click at [796, 275] on div "good times close" at bounding box center [664, 283] width 281 height 41
click at [785, 276] on icon "close" at bounding box center [788, 282] width 13 height 13
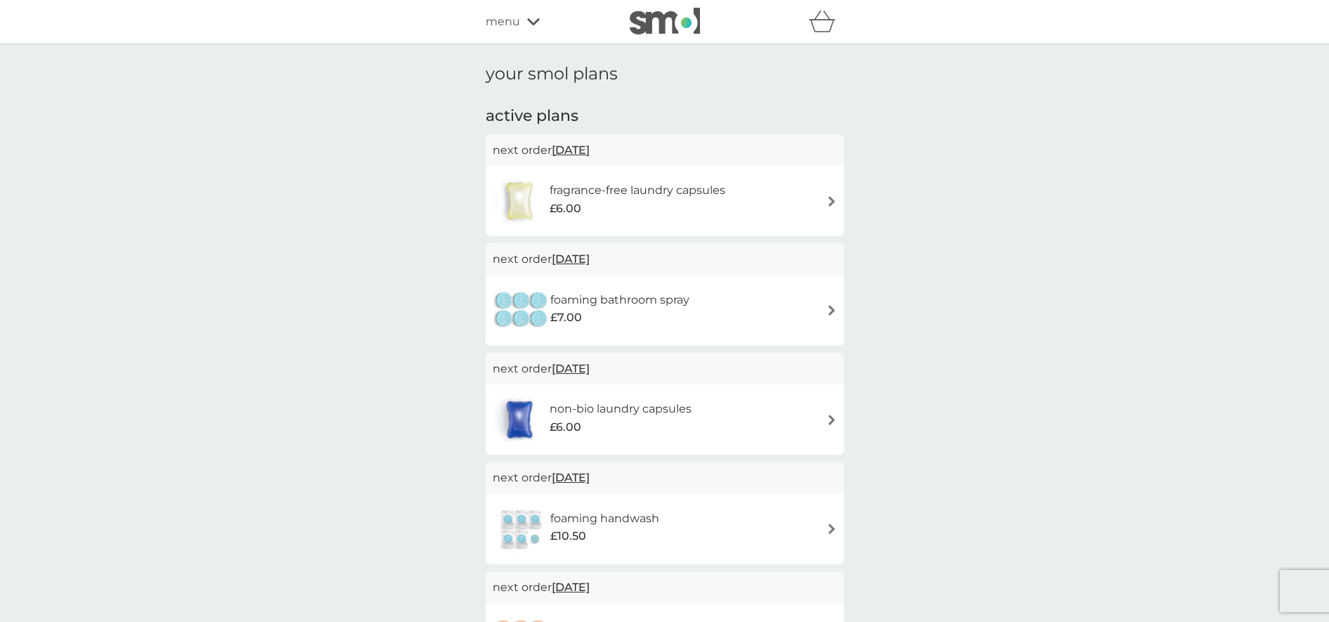
click at [578, 148] on span "12 Oct 2025" at bounding box center [571, 149] width 38 height 27
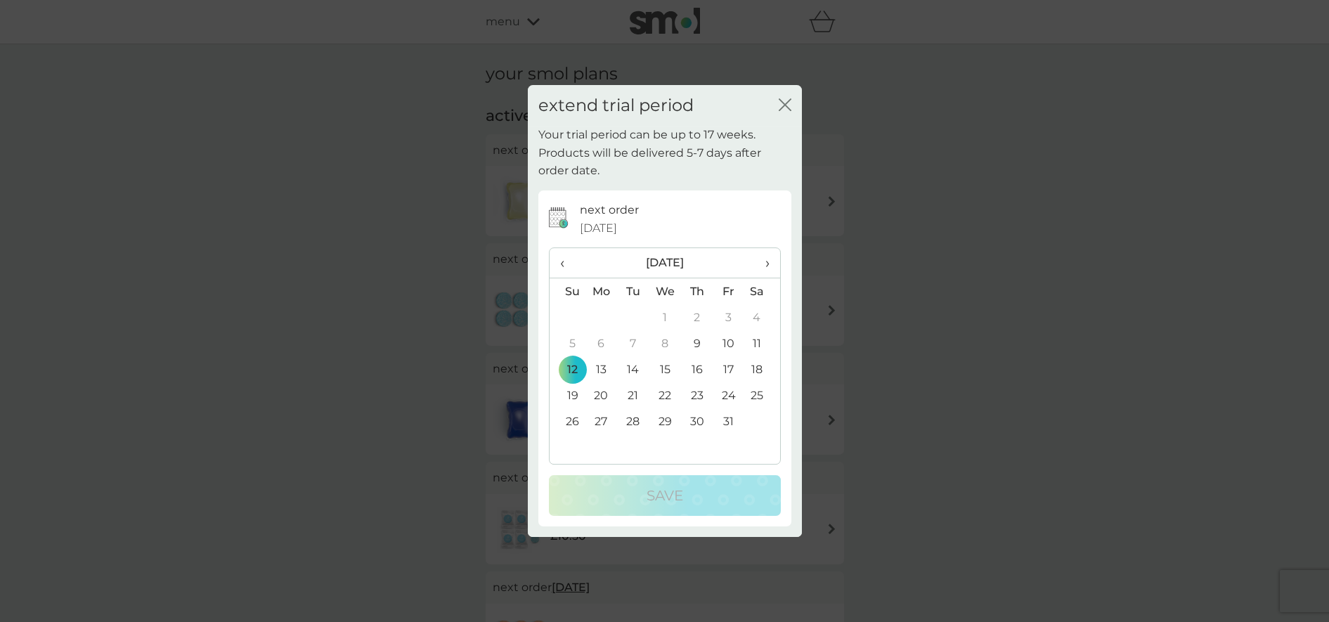
click at [770, 259] on th "›" at bounding box center [761, 263] width 35 height 30
click at [665, 363] on td "12" at bounding box center [665, 369] width 32 height 26
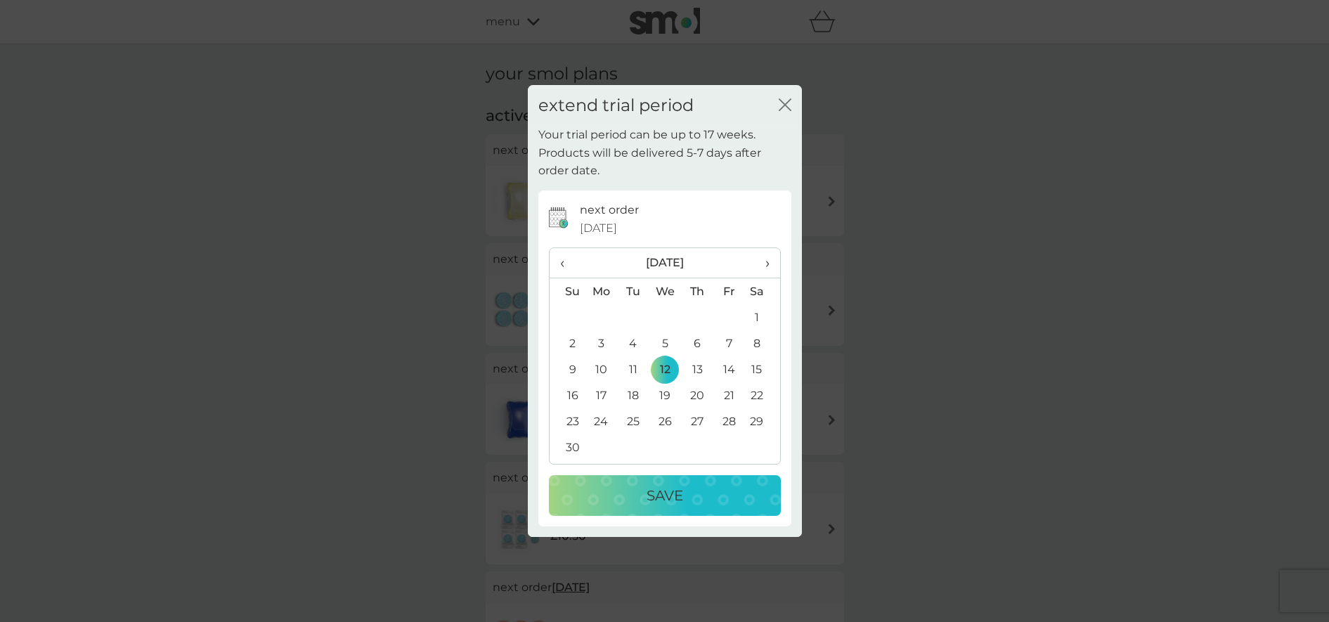
click at [663, 497] on p "Save" at bounding box center [665, 495] width 37 height 22
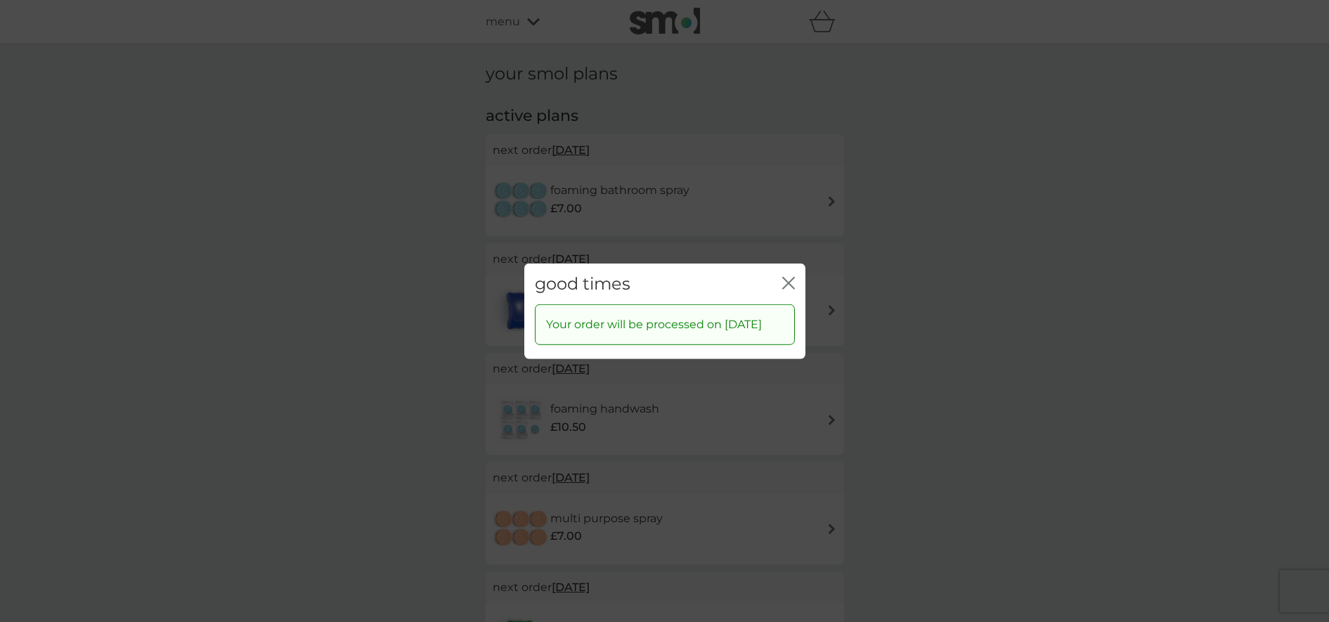
click at [785, 277] on icon "close" at bounding box center [786, 282] width 6 height 11
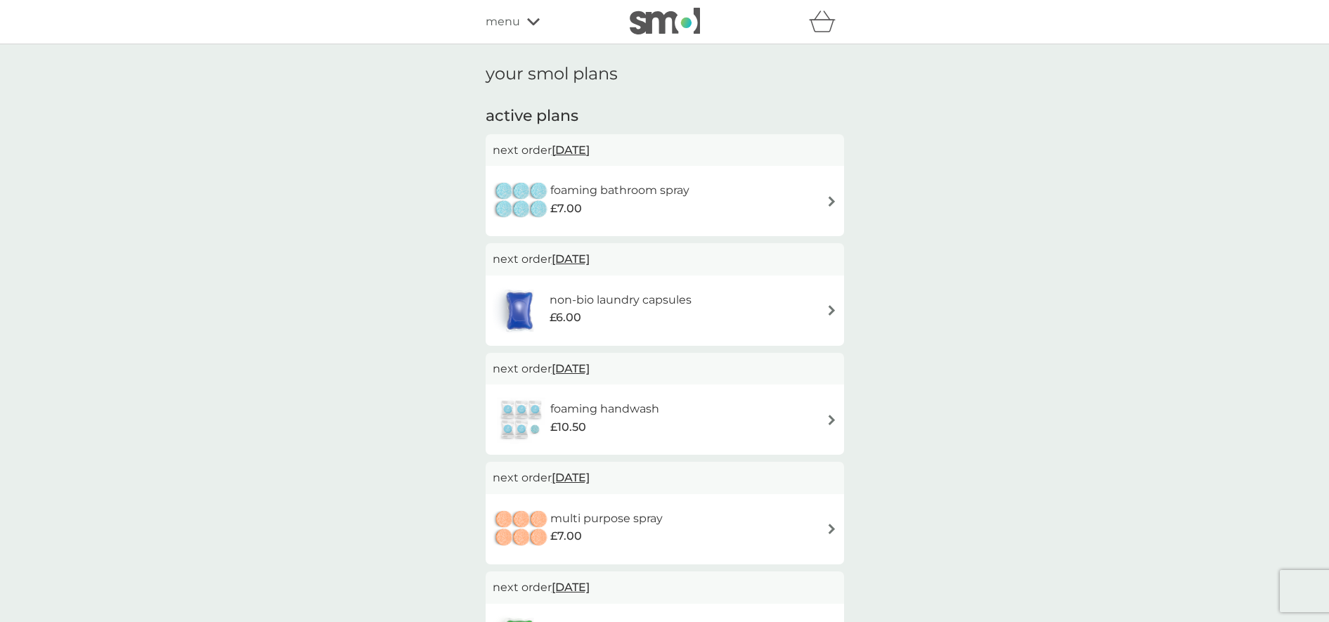
click at [584, 147] on span "12 Oct 2025" at bounding box center [571, 149] width 38 height 27
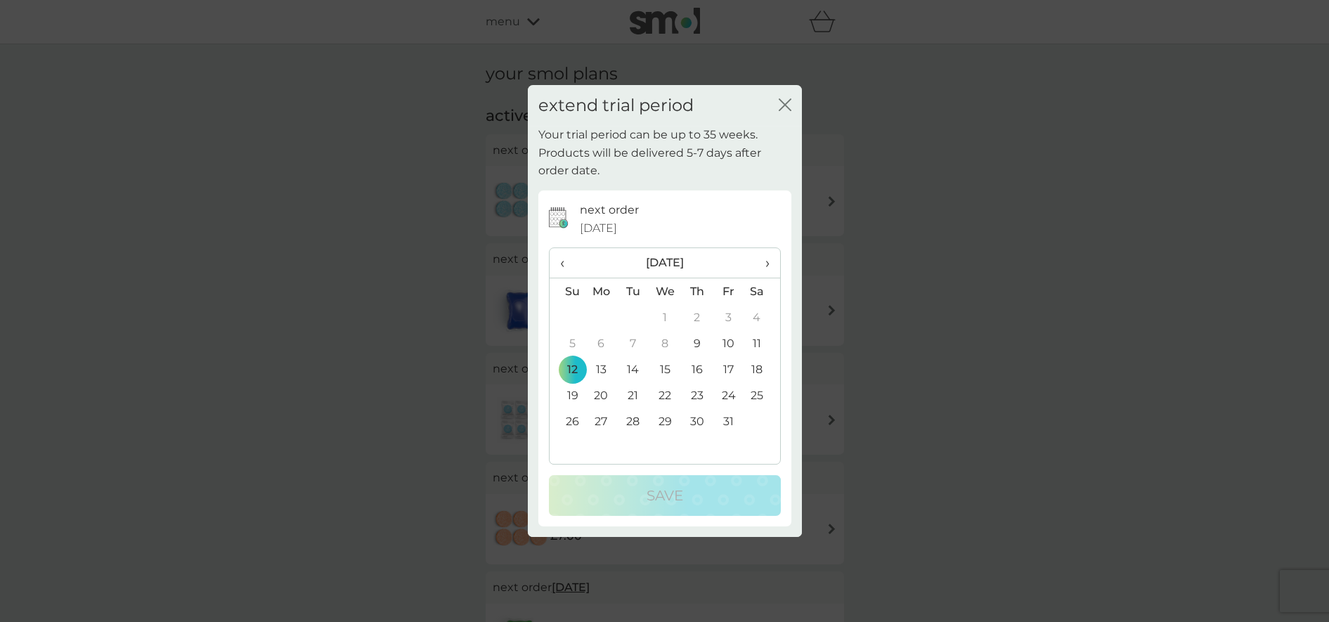
click at [770, 259] on th "›" at bounding box center [761, 263] width 35 height 30
click at [666, 368] on td "12" at bounding box center [665, 369] width 32 height 26
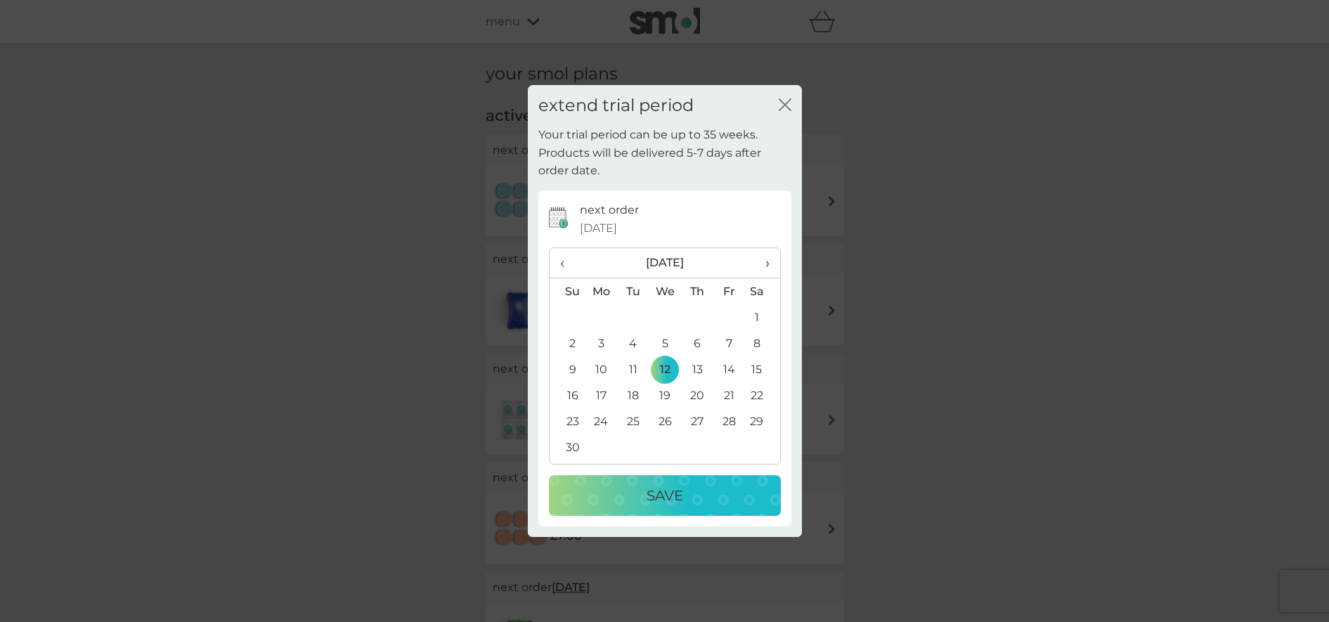
click at [670, 493] on p "Save" at bounding box center [665, 495] width 37 height 22
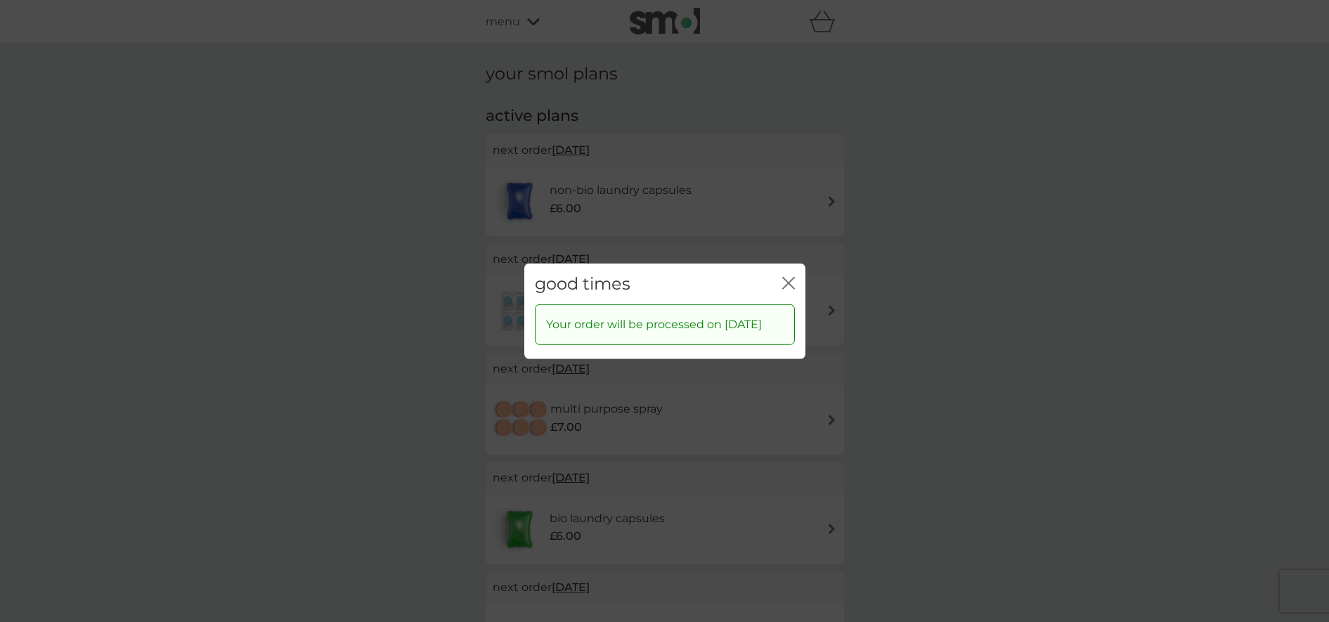
click at [793, 276] on icon "close" at bounding box center [788, 282] width 13 height 13
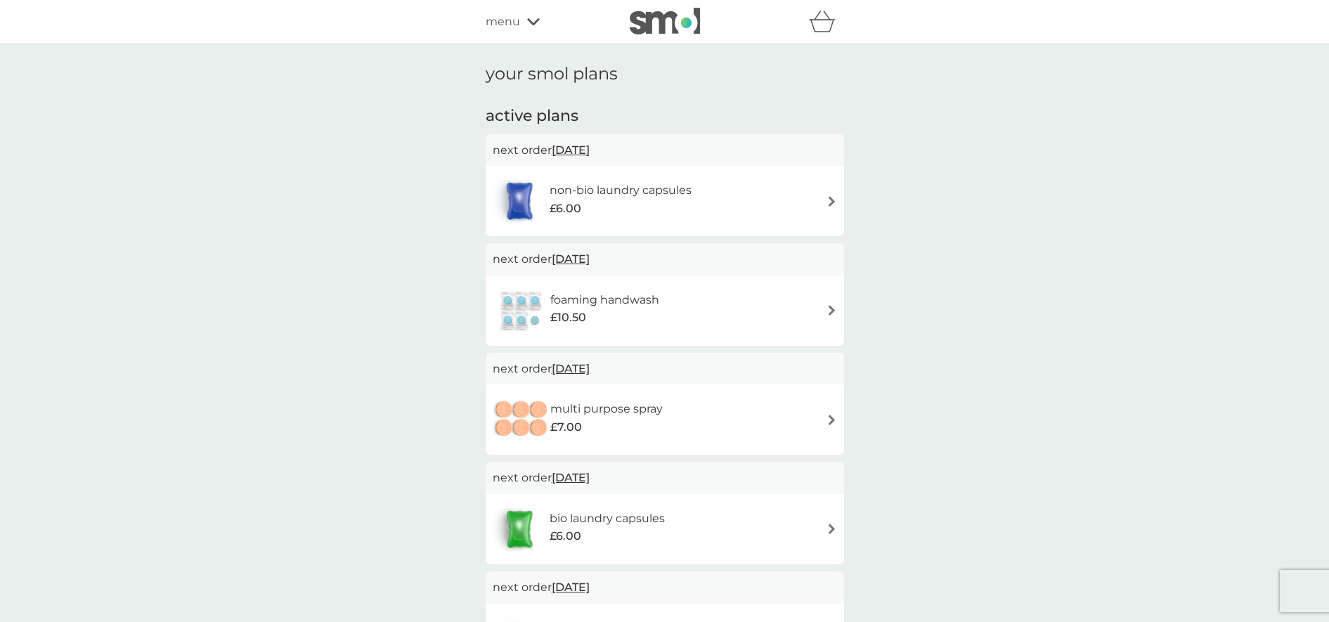
click at [563, 148] on span "12 Nov 2025" at bounding box center [571, 149] width 38 height 27
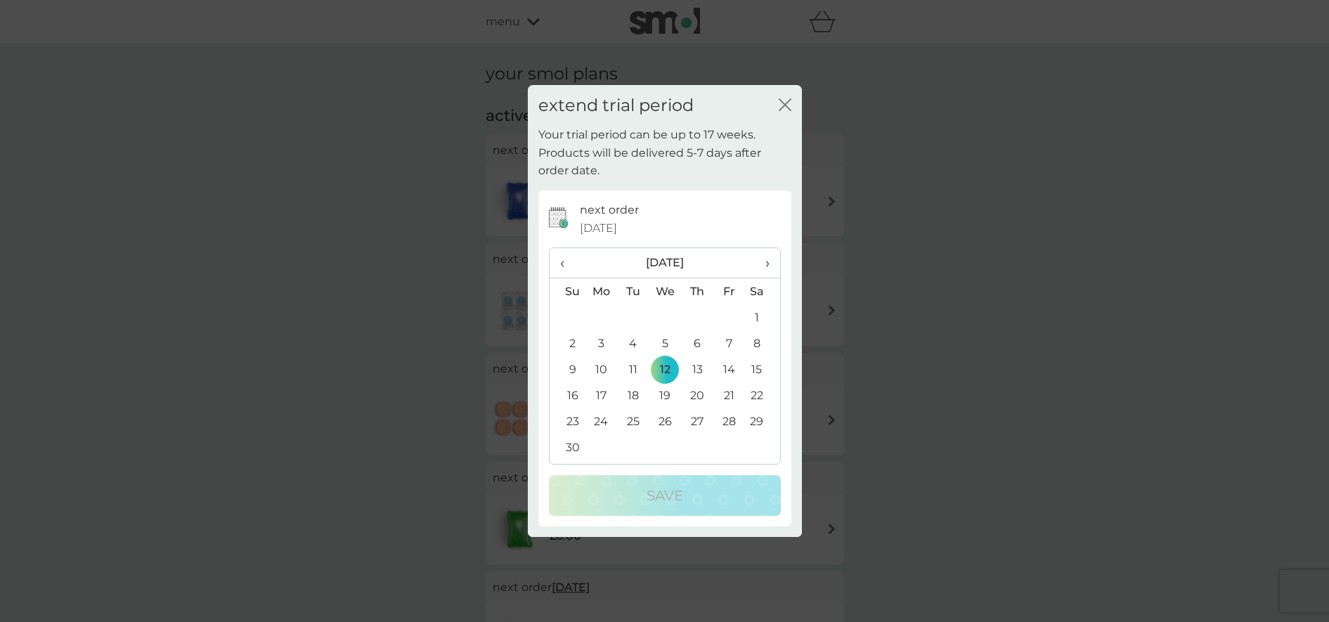
drag, startPoint x: 769, startPoint y: 260, endPoint x: 746, endPoint y: 271, distance: 24.8
click at [768, 260] on span "›" at bounding box center [762, 263] width 14 height 30
click at [564, 258] on span "‹" at bounding box center [567, 263] width 15 height 30
click at [670, 365] on td "12" at bounding box center [665, 369] width 32 height 26
click at [793, 100] on div "extend trial period close" at bounding box center [665, 105] width 274 height 41
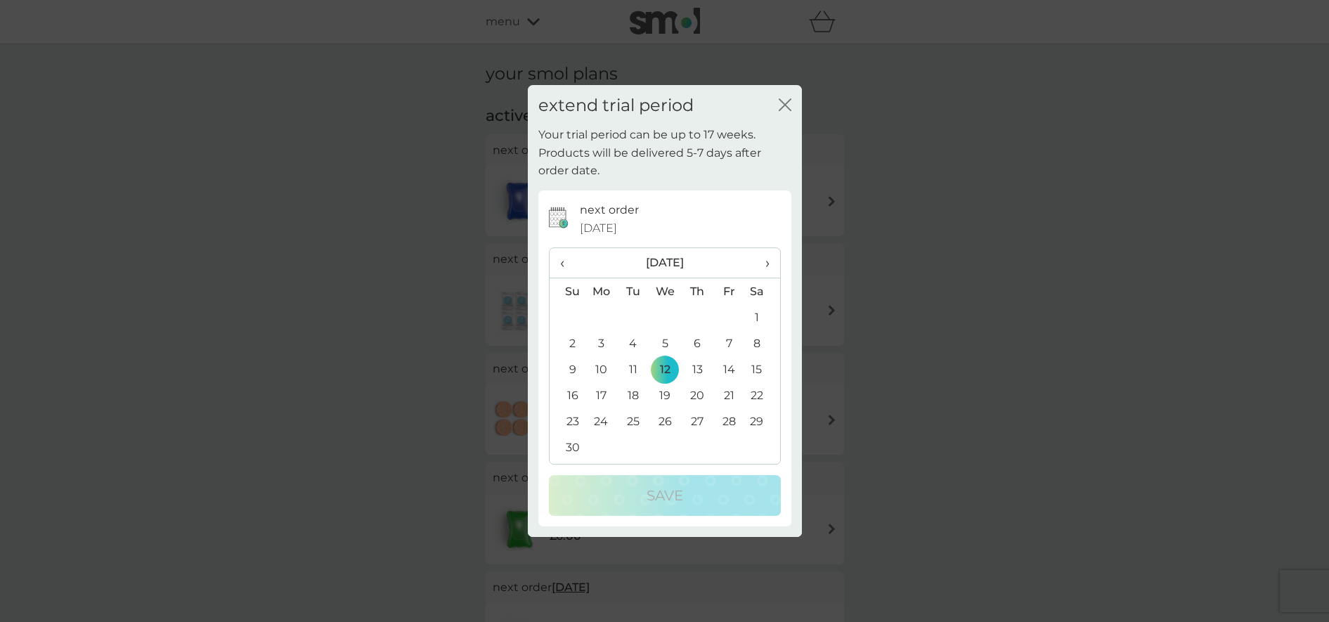
click at [787, 104] on icon "close" at bounding box center [785, 104] width 13 height 13
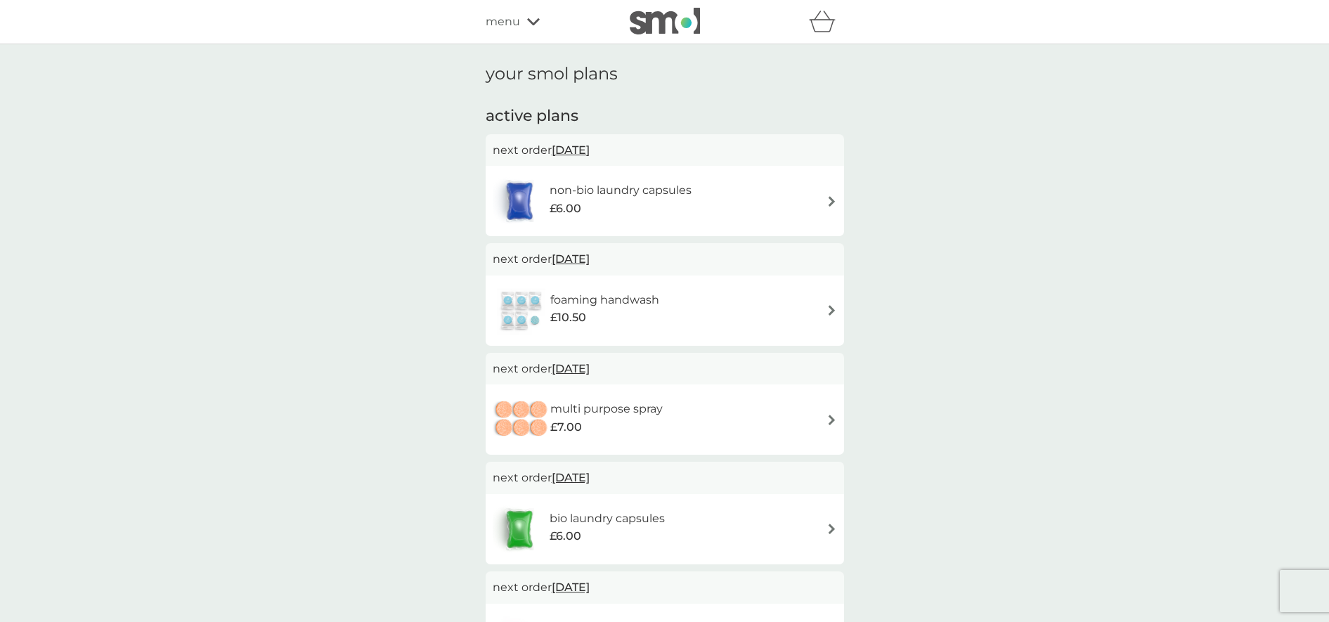
click at [523, 20] on div "menu" at bounding box center [545, 22] width 119 height 18
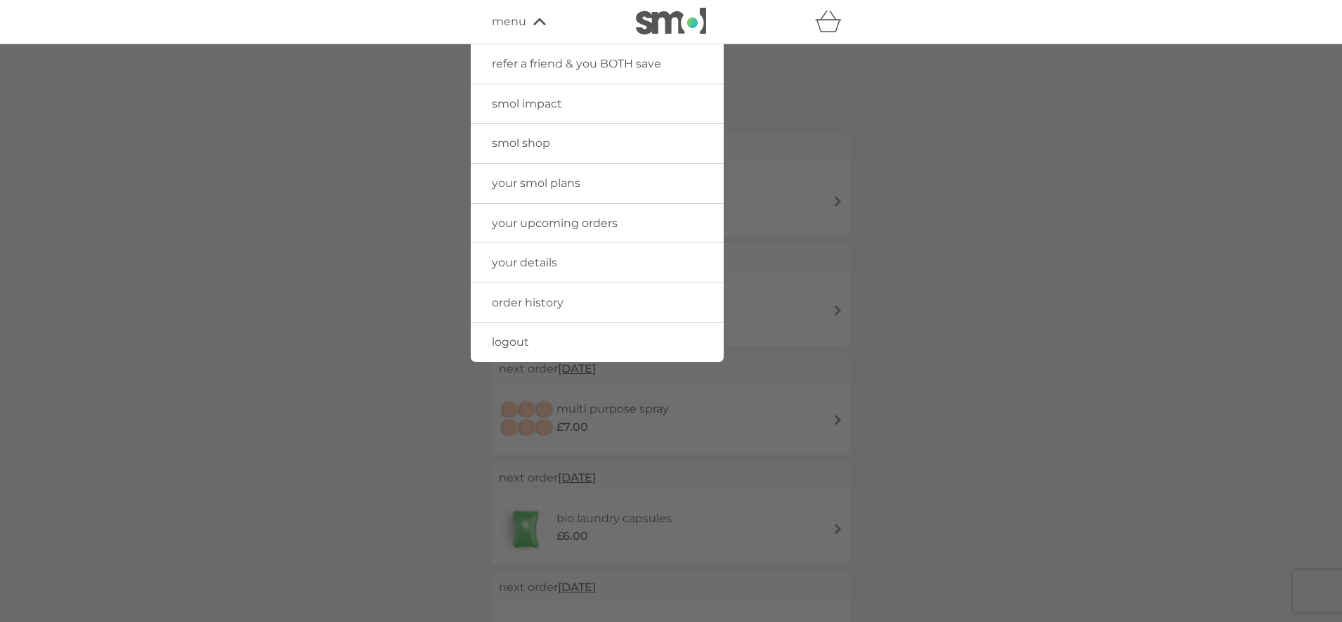
click at [557, 59] on span "refer a friend & you BOTH save" at bounding box center [576, 63] width 169 height 13
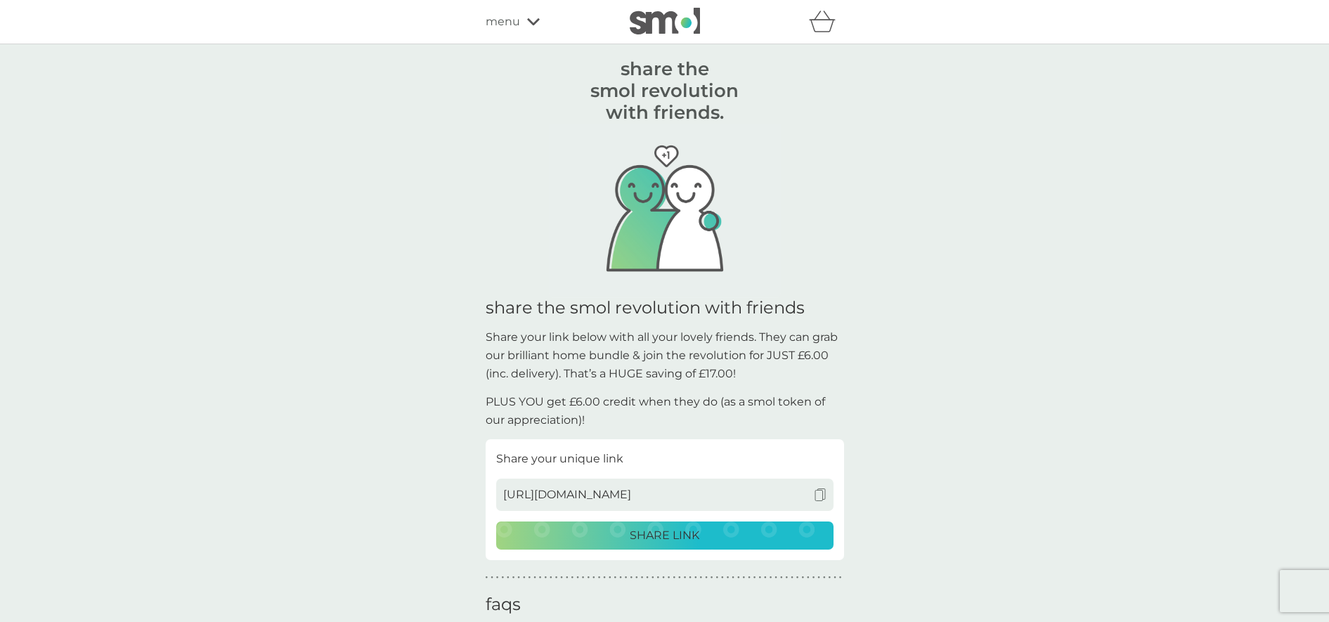
click at [652, 531] on p "SHARE LINK" at bounding box center [665, 535] width 70 height 18
